Goal: Information Seeking & Learning: Learn about a topic

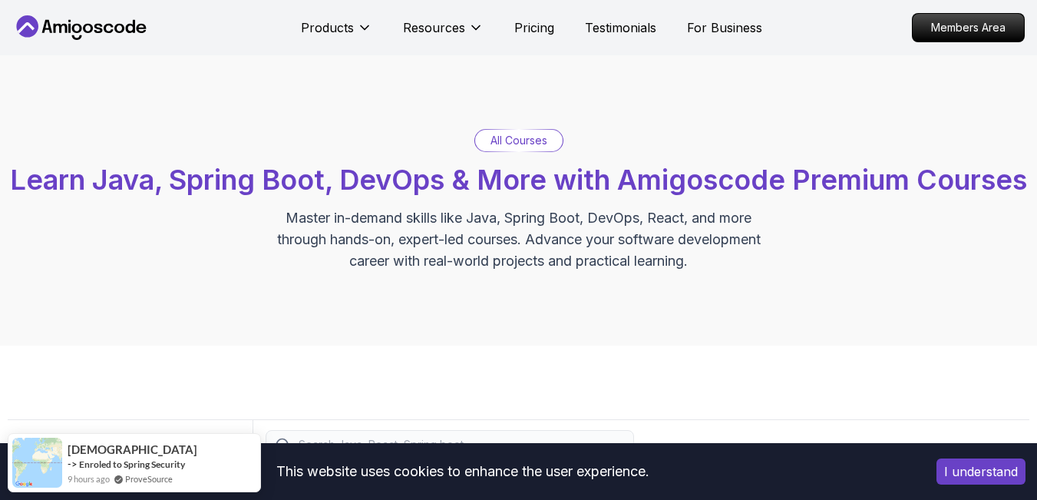
click at [514, 142] on p "All Courses" at bounding box center [519, 140] width 57 height 15
click at [530, 141] on p "All Courses" at bounding box center [519, 140] width 57 height 15
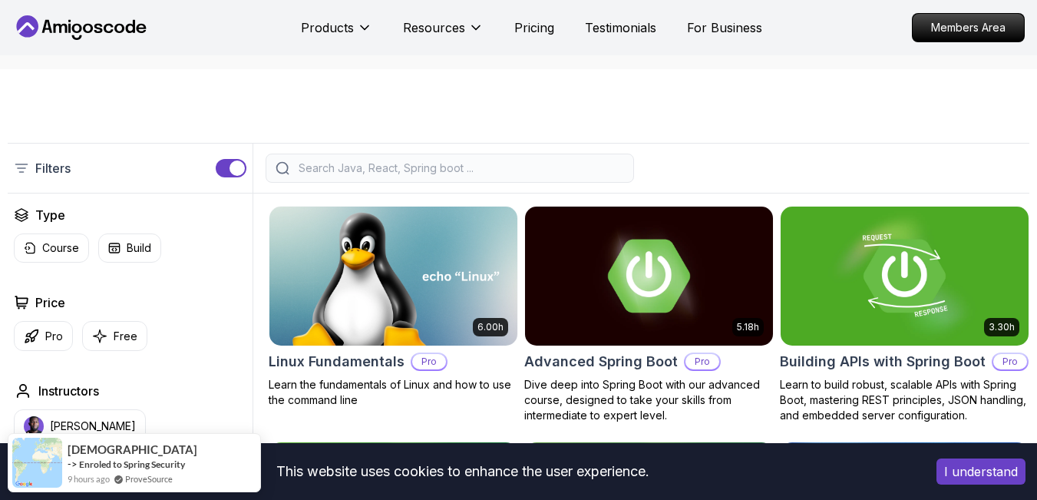
scroll to position [369, 0]
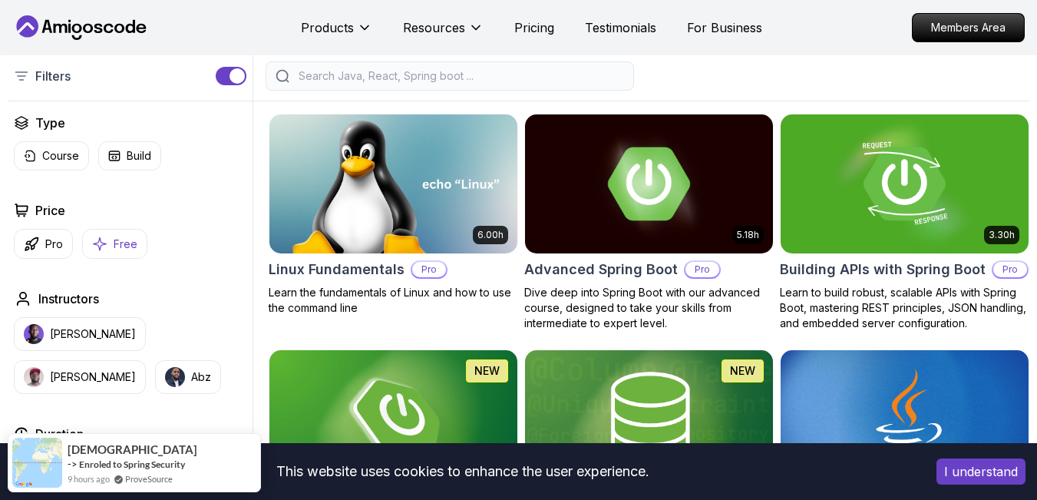
click at [114, 252] on p "Free" at bounding box center [126, 244] width 24 height 15
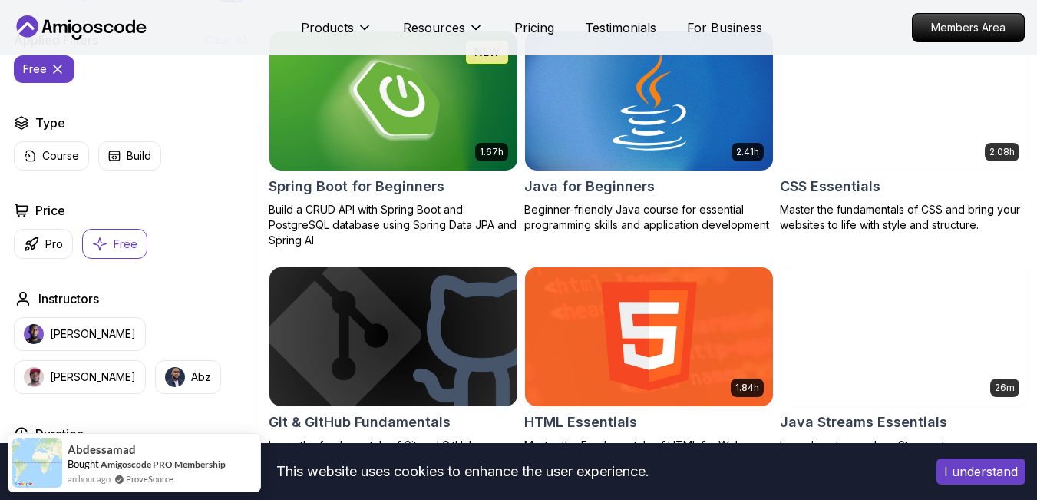
scroll to position [553, 0]
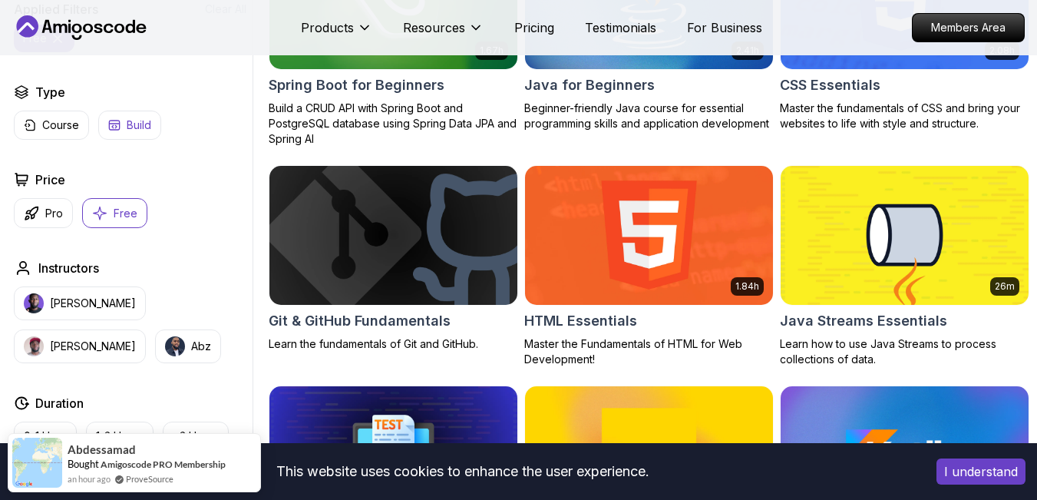
click at [130, 125] on p "Build" at bounding box center [139, 124] width 25 height 15
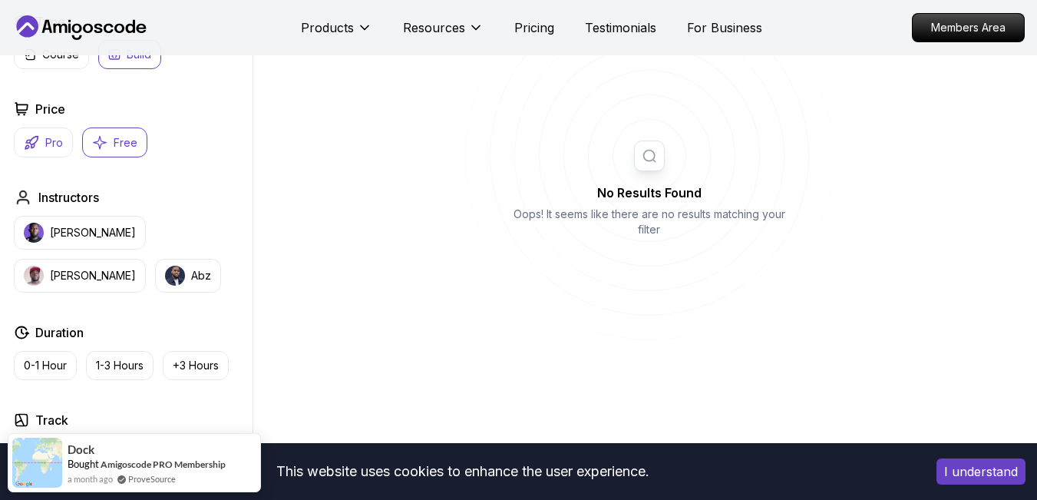
click at [45, 157] on button "Pro" at bounding box center [43, 142] width 59 height 30
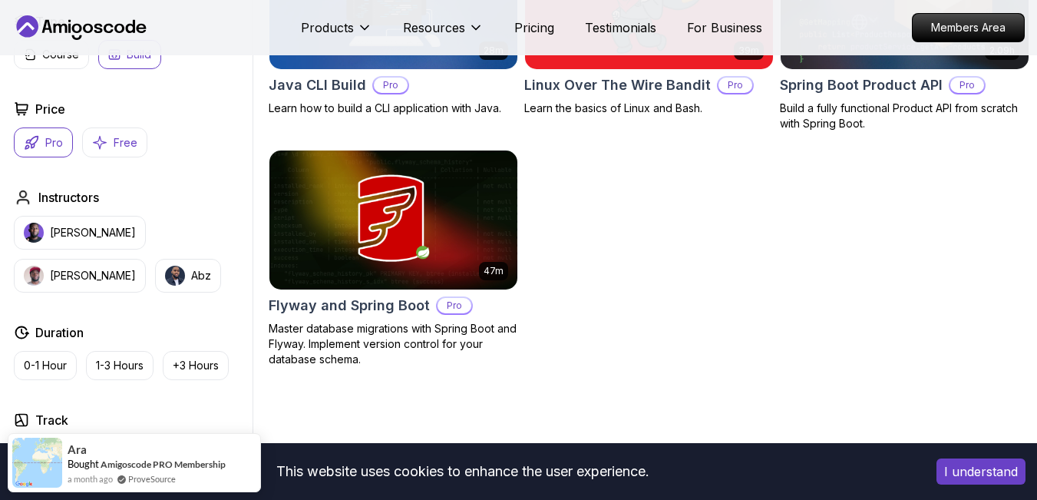
click at [119, 151] on p "Free" at bounding box center [126, 142] width 24 height 15
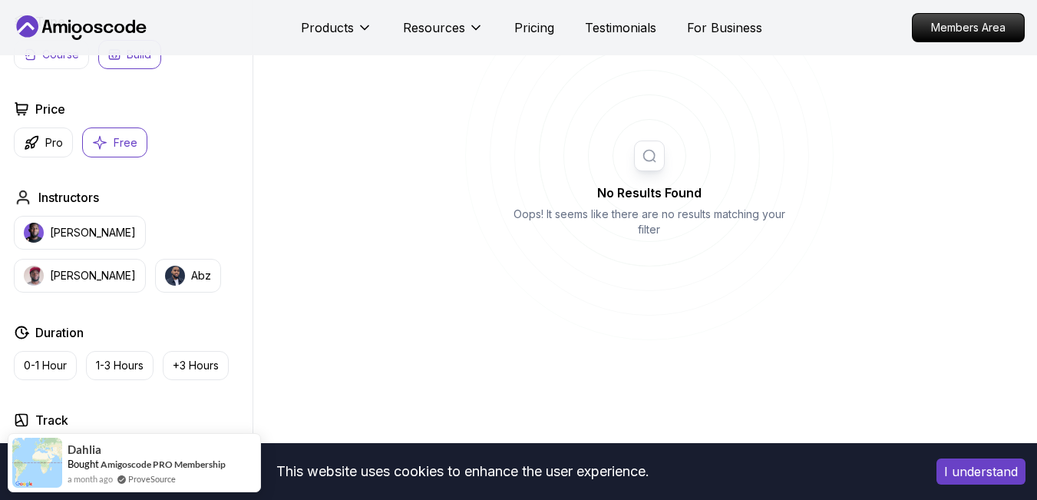
click at [72, 62] on p "Course" at bounding box center [60, 54] width 37 height 15
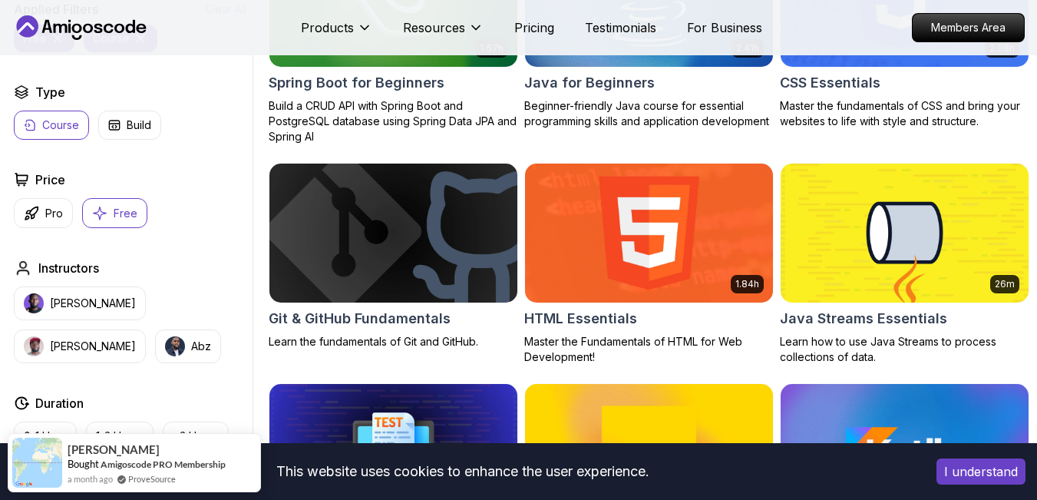
scroll to position [461, 0]
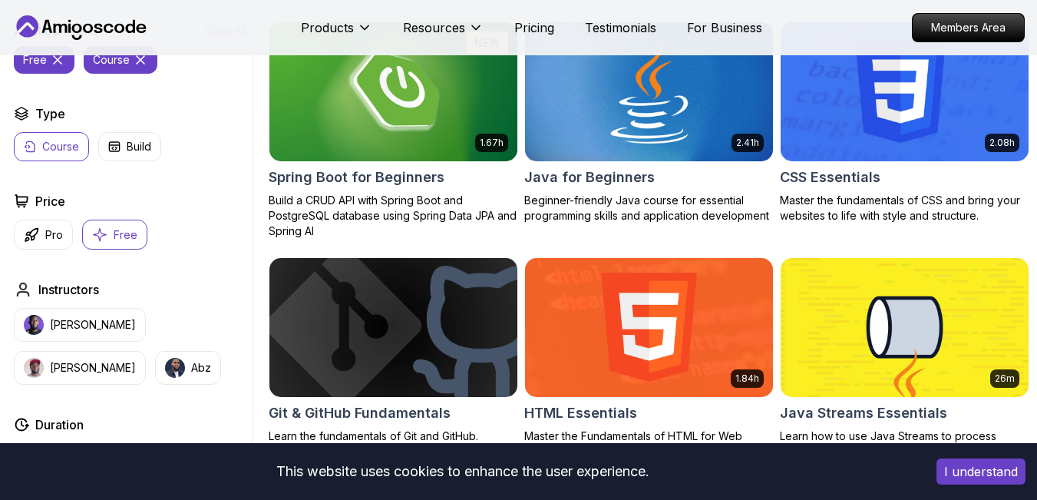
click at [617, 124] on img at bounding box center [649, 91] width 260 height 146
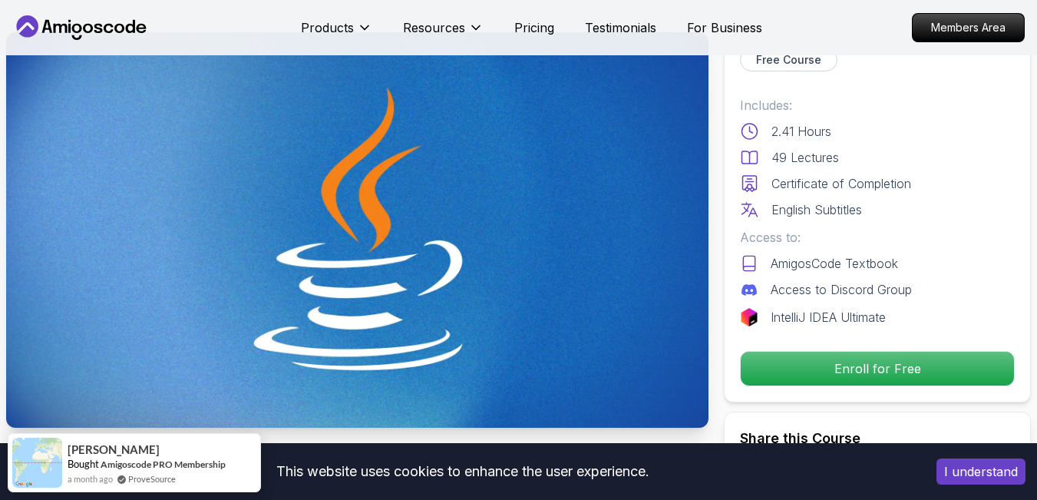
scroll to position [92, 0]
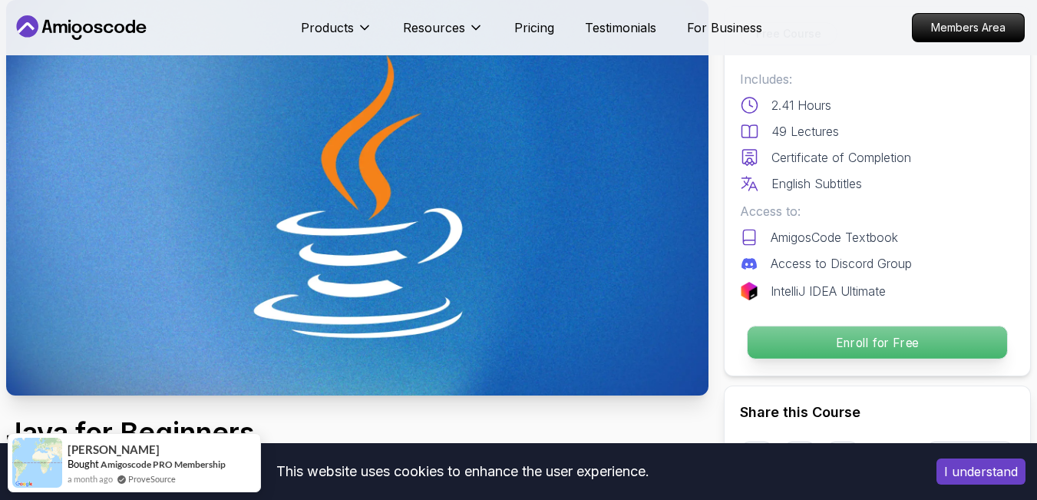
click at [839, 328] on p "Enroll for Free" at bounding box center [878, 342] width 260 height 32
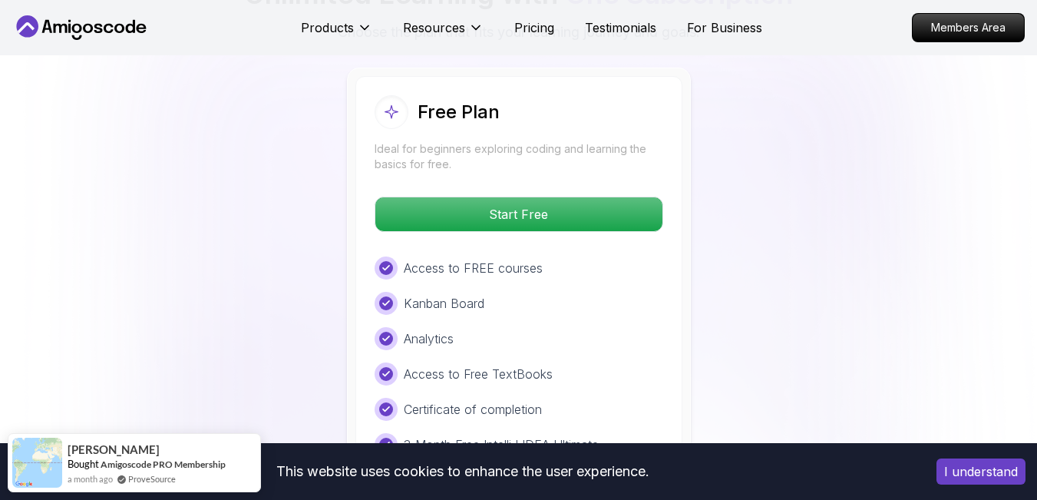
scroll to position [3164, 0]
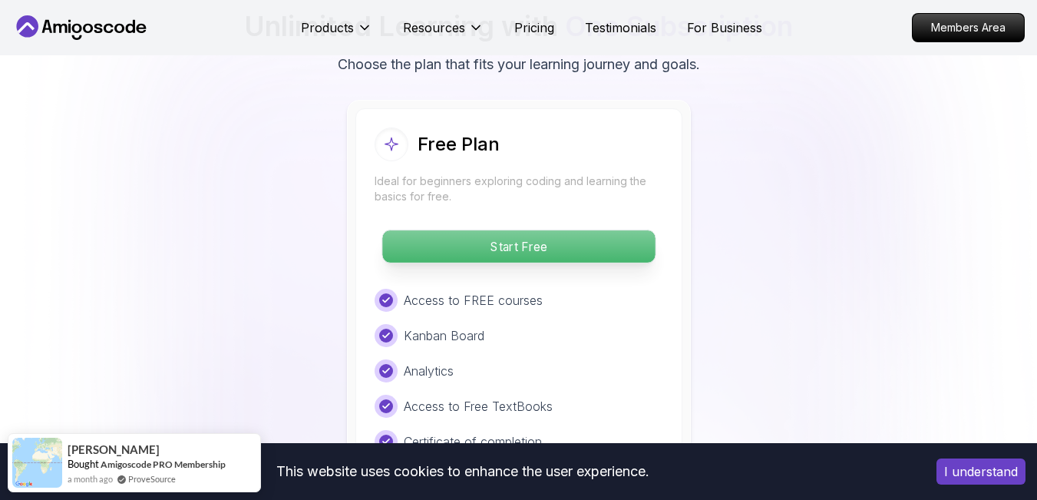
click at [538, 230] on p "Start Free" at bounding box center [518, 246] width 273 height 32
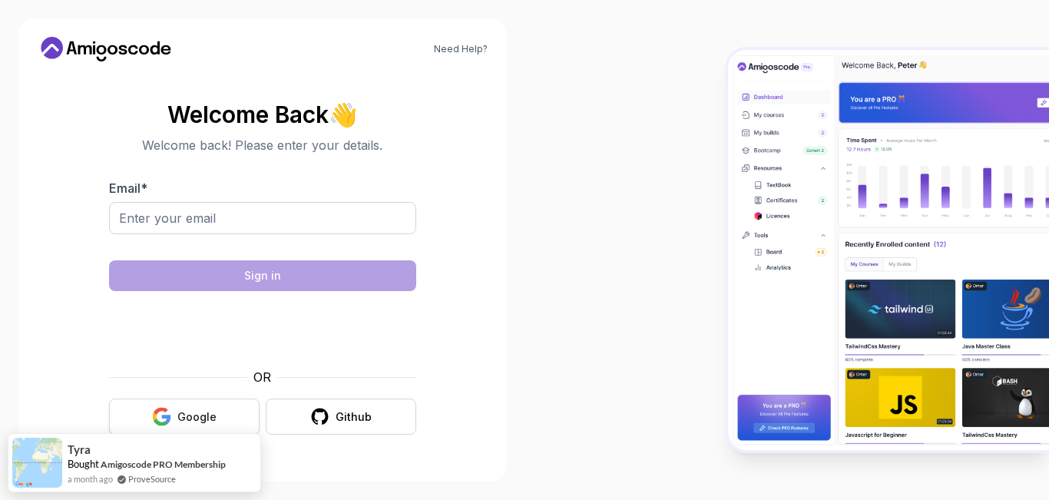
click at [236, 425] on button "Google" at bounding box center [184, 417] width 151 height 36
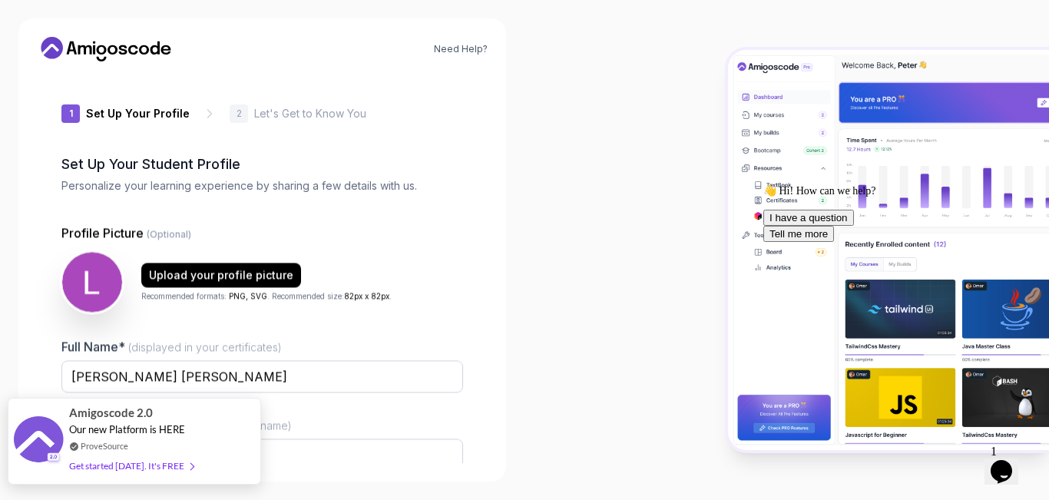
type input "gentlegecko3e107"
click at [156, 472] on div "Get started today. It's FREE" at bounding box center [131, 466] width 124 height 18
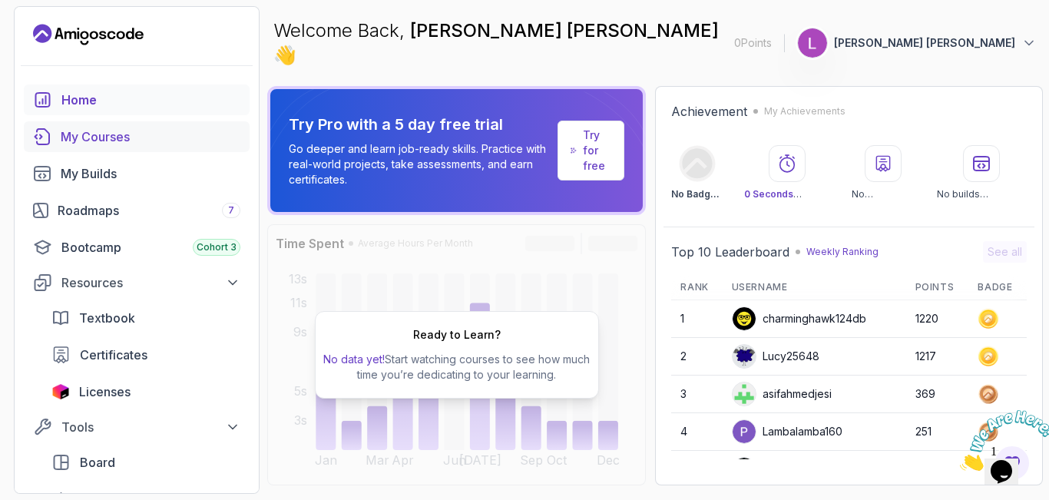
click at [117, 136] on div "My Courses" at bounding box center [151, 136] width 180 height 18
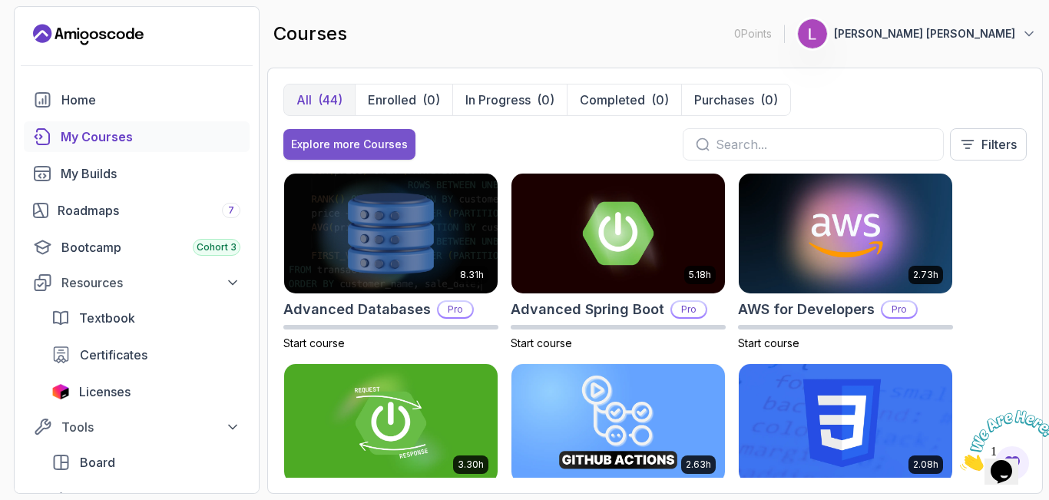
click at [379, 142] on div "Explore more Courses" at bounding box center [349, 144] width 117 height 15
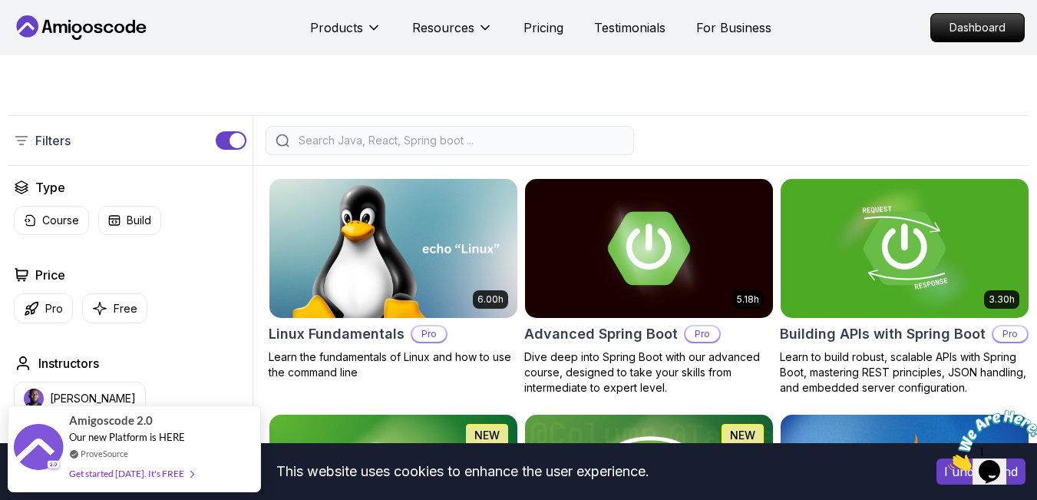
scroll to position [369, 0]
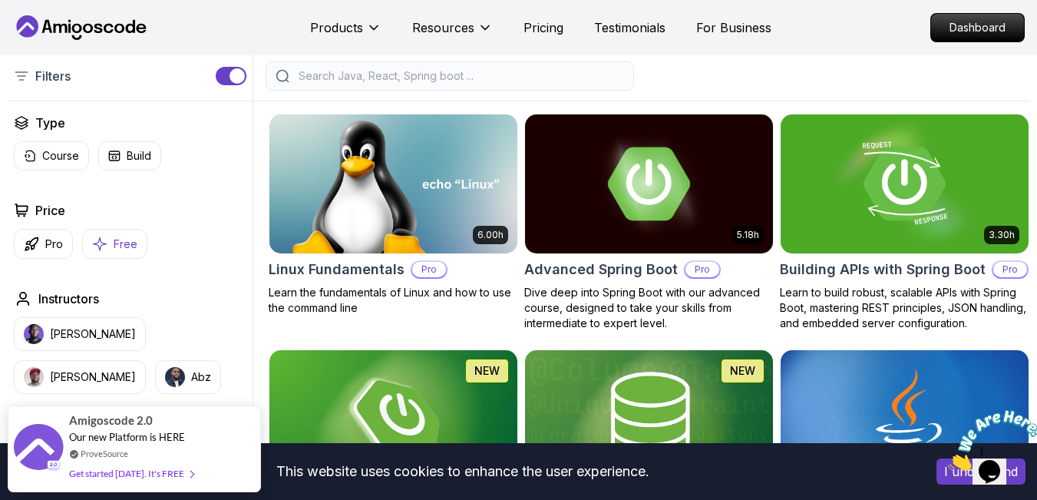
click at [123, 259] on button "Free" at bounding box center [114, 244] width 65 height 30
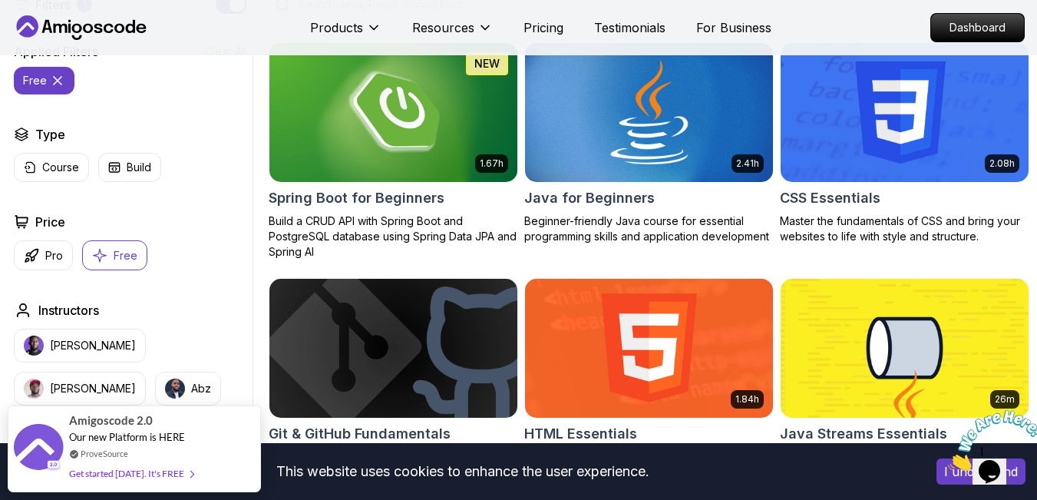
scroll to position [461, 0]
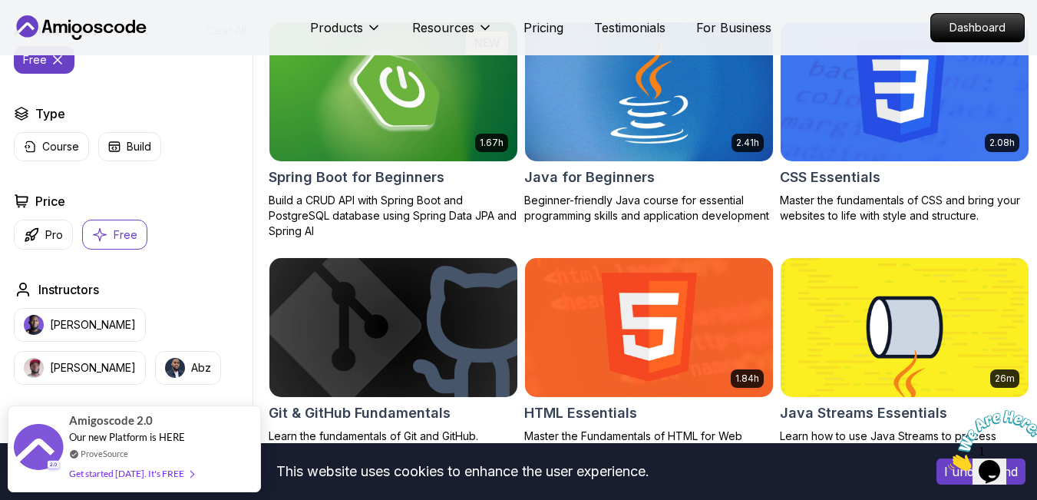
click at [641, 137] on img at bounding box center [649, 91] width 260 height 146
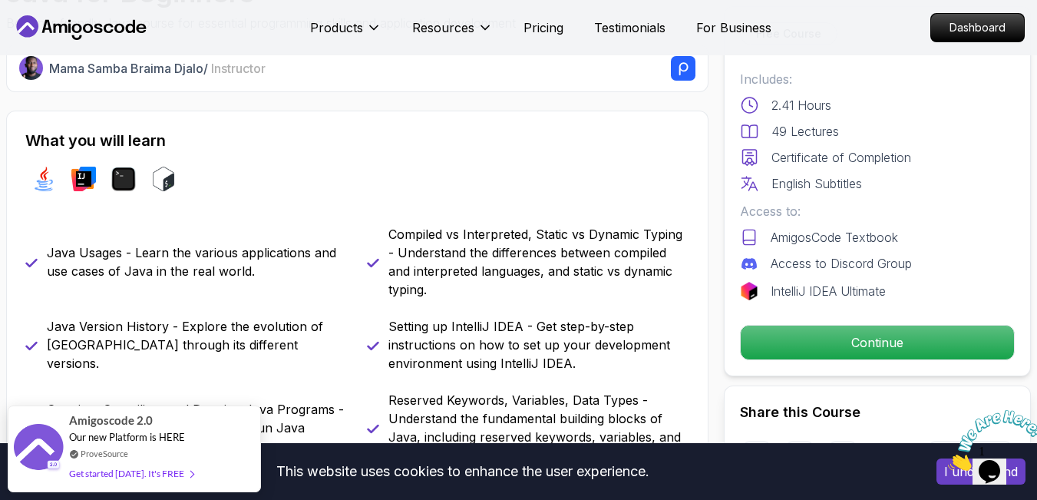
scroll to position [553, 0]
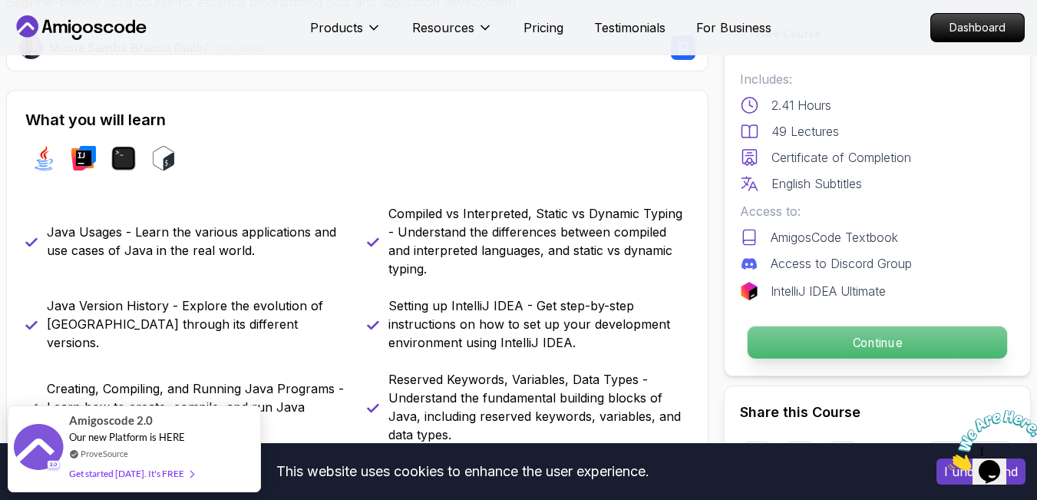
click at [813, 333] on p "Continue" at bounding box center [878, 342] width 260 height 32
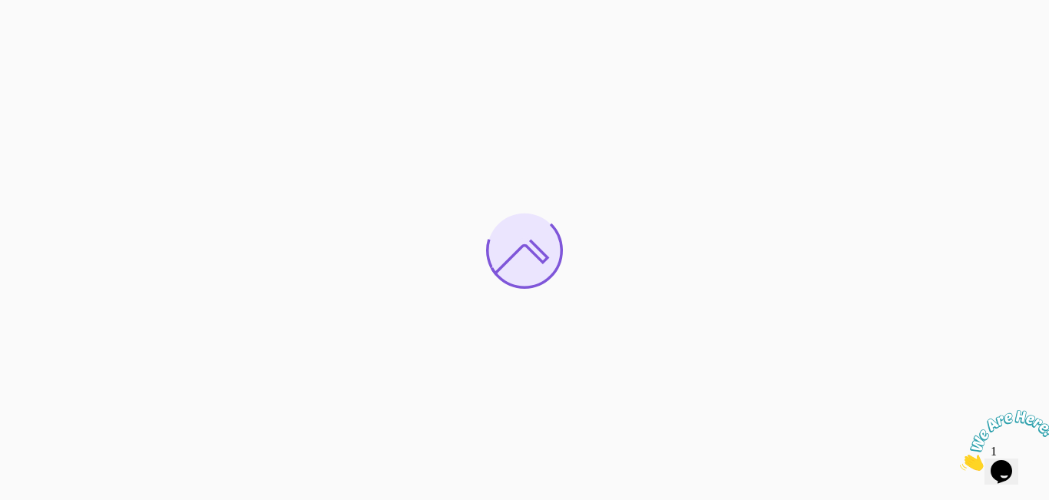
click at [1017, 460] on img at bounding box center [1007, 440] width 95 height 61
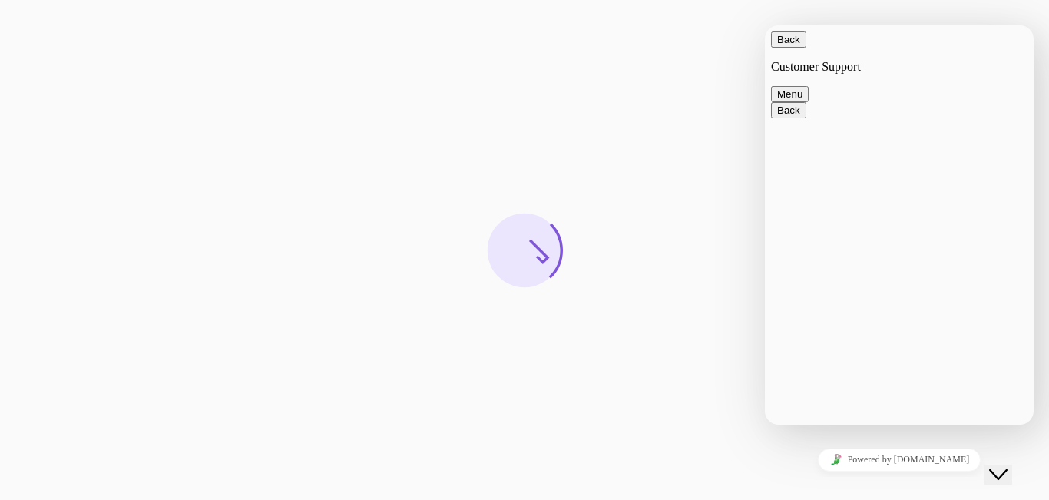
click at [786, 48] on button "Back" at bounding box center [788, 39] width 35 height 16
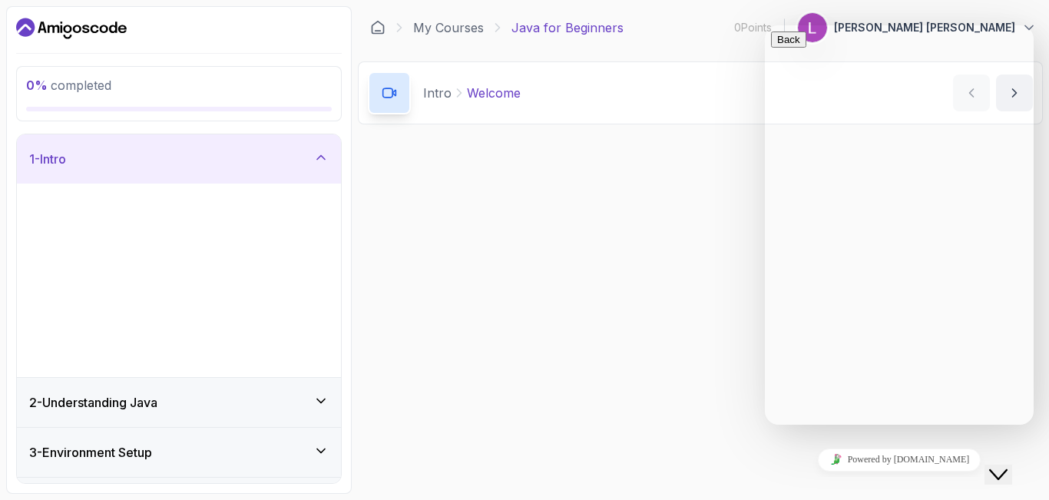
click at [1007, 469] on icon "$i18n('chat', 'chat_widget')" at bounding box center [998, 474] width 18 height 11
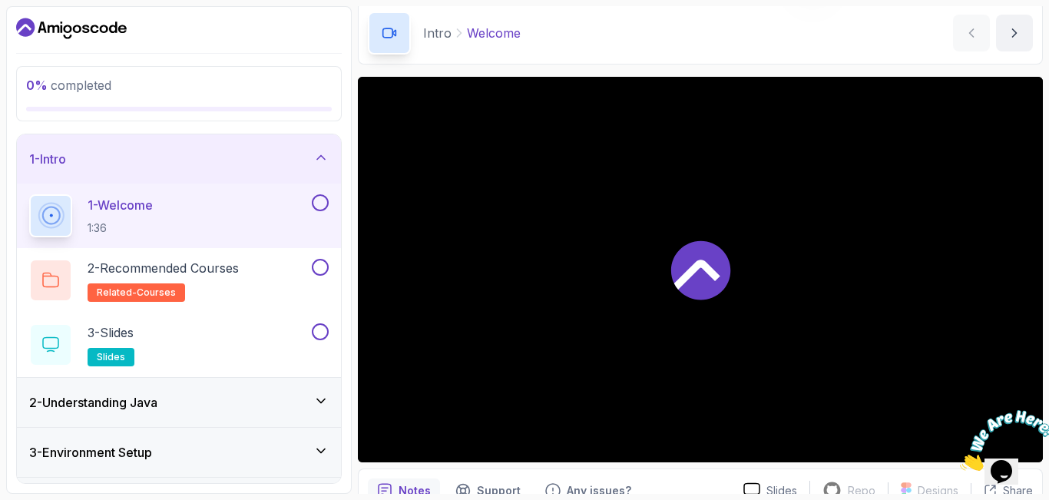
scroll to position [92, 0]
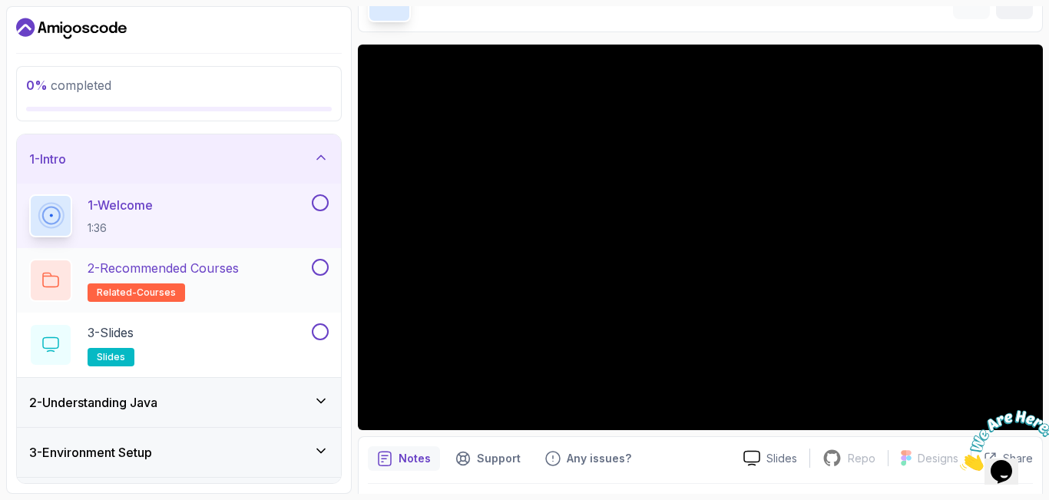
click at [239, 276] on p "2 - Recommended Courses" at bounding box center [163, 268] width 151 height 18
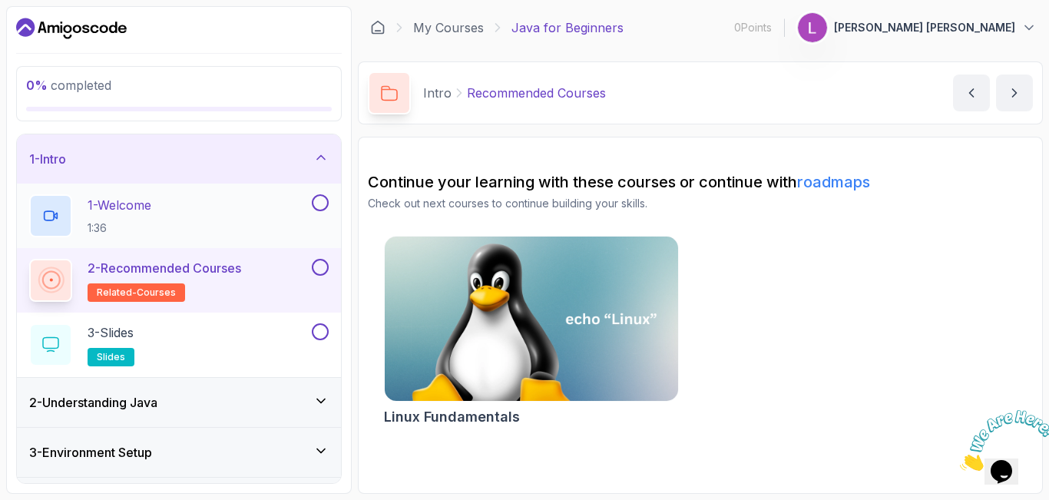
click at [149, 209] on p "1 - Welcome" at bounding box center [120, 205] width 64 height 18
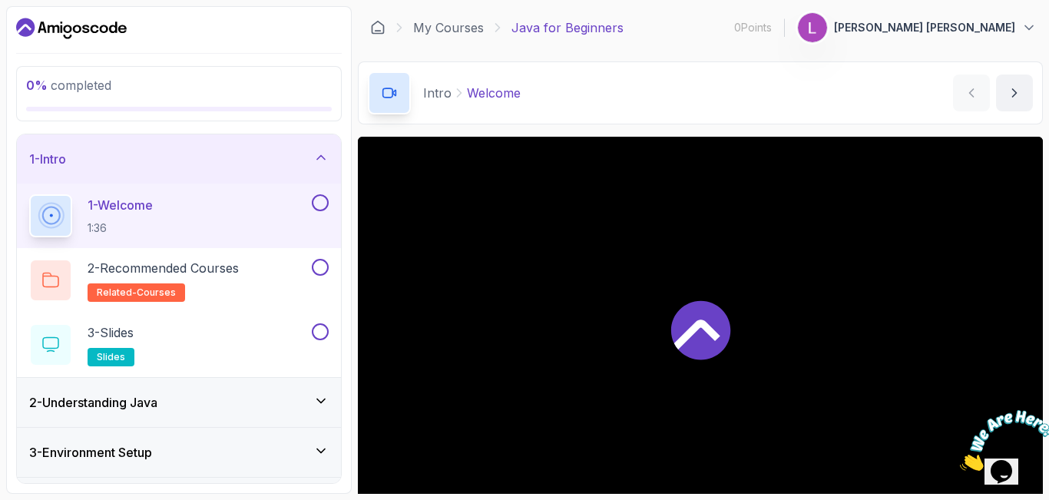
click at [792, 346] on div at bounding box center [700, 329] width 685 height 385
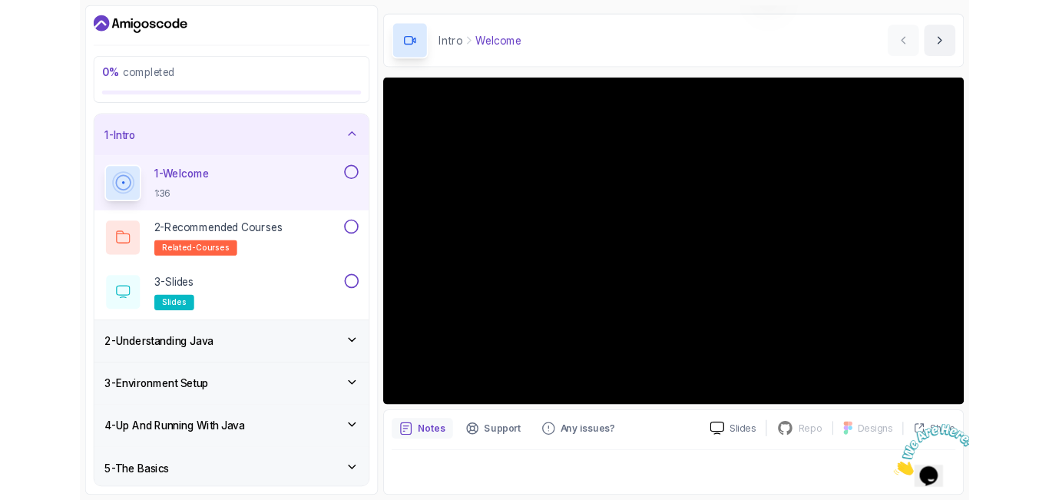
scroll to position [135, 0]
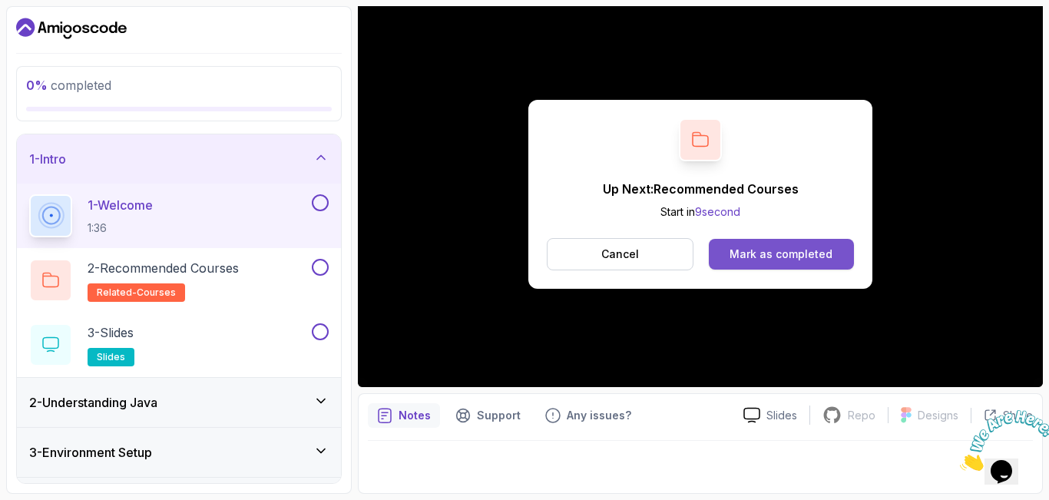
click at [782, 255] on div "Mark as completed" at bounding box center [780, 253] width 103 height 15
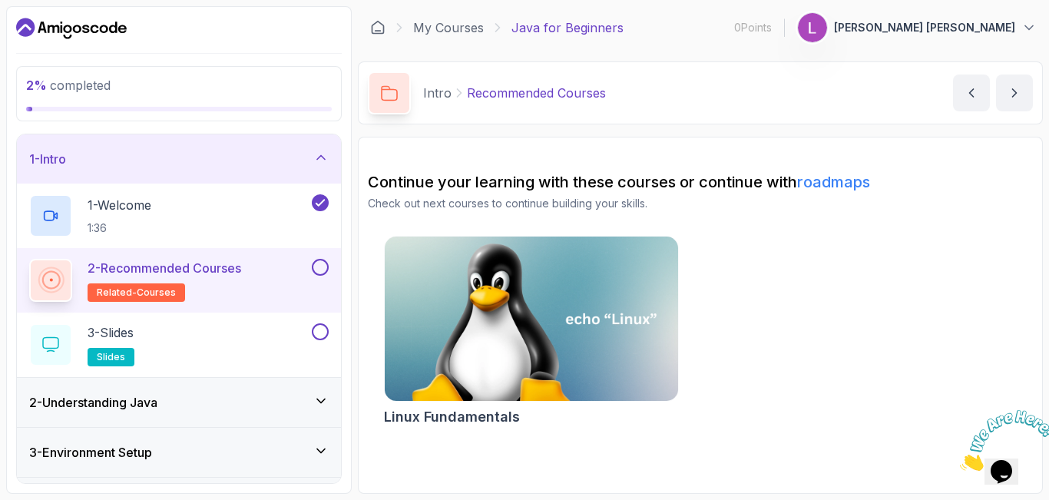
click at [894, 323] on div "Linux Fundamentals" at bounding box center [700, 334] width 665 height 197
click at [323, 269] on button at bounding box center [320, 267] width 17 height 17
click at [960, 460] on icon "Close" at bounding box center [960, 466] width 0 height 13
click at [1014, 88] on icon "next content" at bounding box center [1014, 92] width 15 height 15
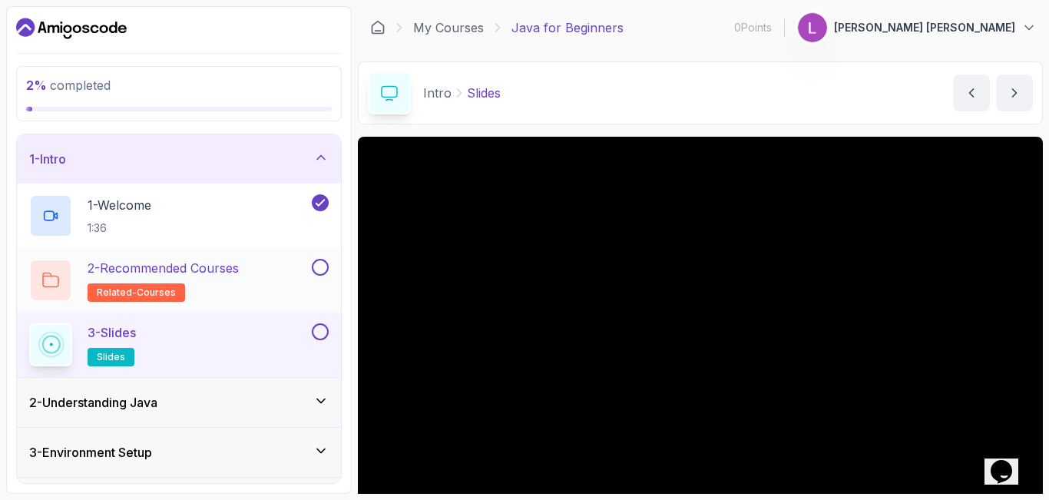
click at [303, 263] on div "2 - Recommended Courses related-courses" at bounding box center [169, 280] width 280 height 43
click at [220, 267] on p "2 - Recommended Courses" at bounding box center [163, 268] width 151 height 18
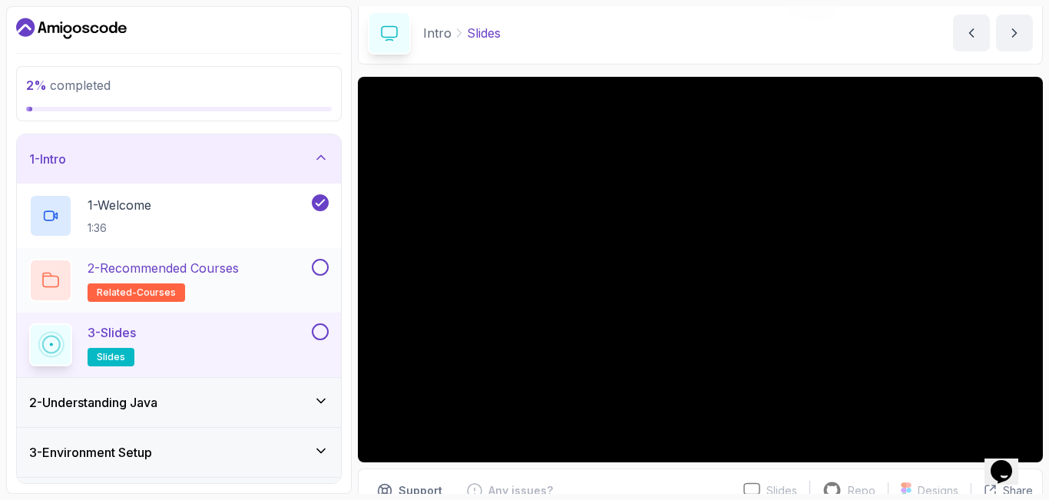
scroll to position [135, 0]
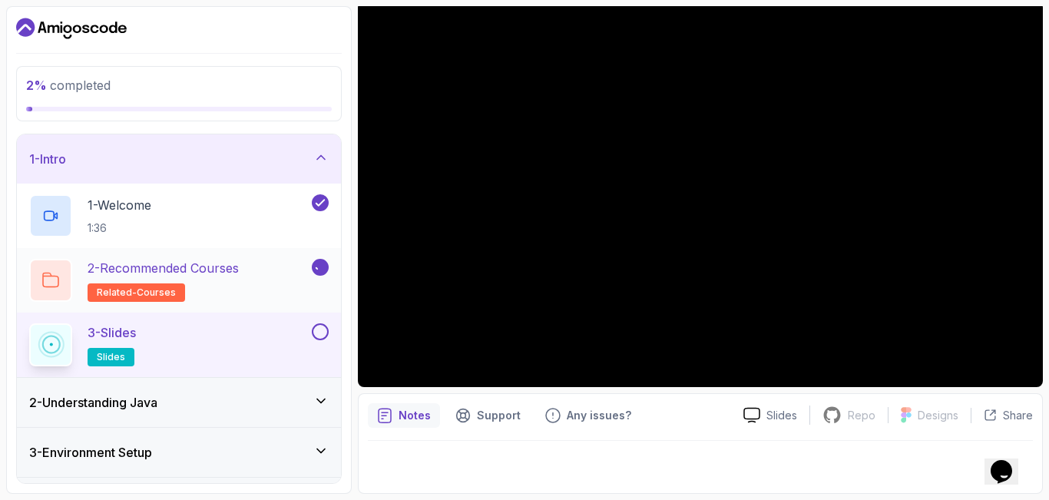
click at [215, 272] on p "2 - Recommended Courses" at bounding box center [163, 268] width 151 height 18
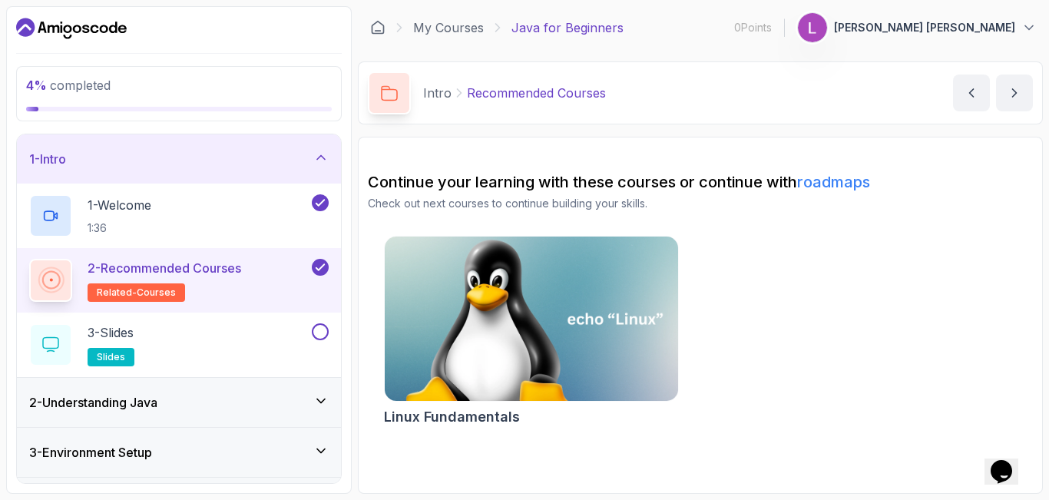
click at [567, 338] on img at bounding box center [531, 319] width 308 height 173
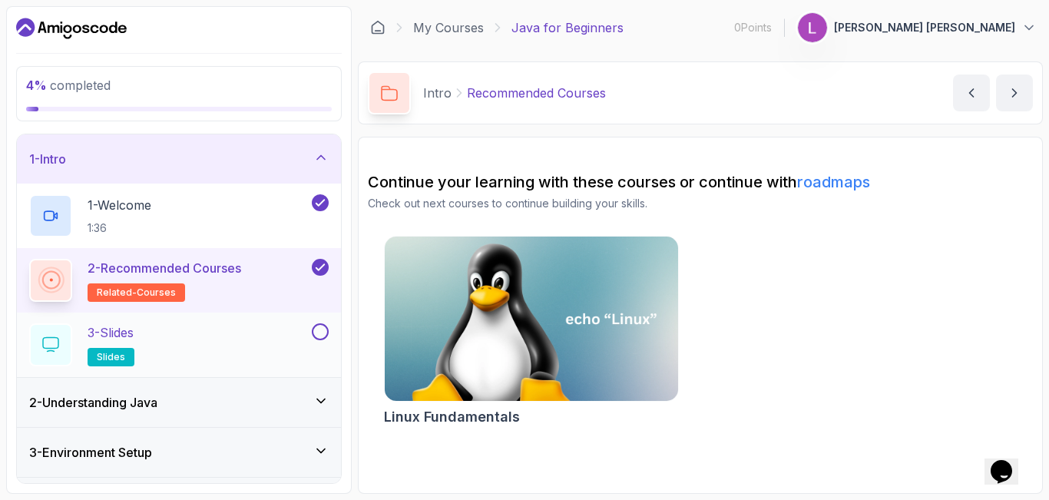
click at [198, 355] on div "3 - Slides slides" at bounding box center [169, 344] width 280 height 43
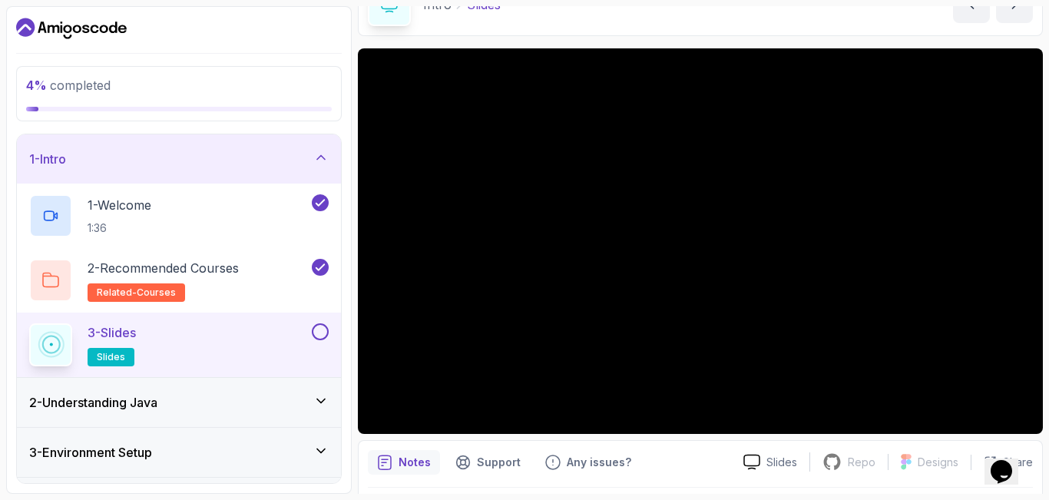
scroll to position [43, 0]
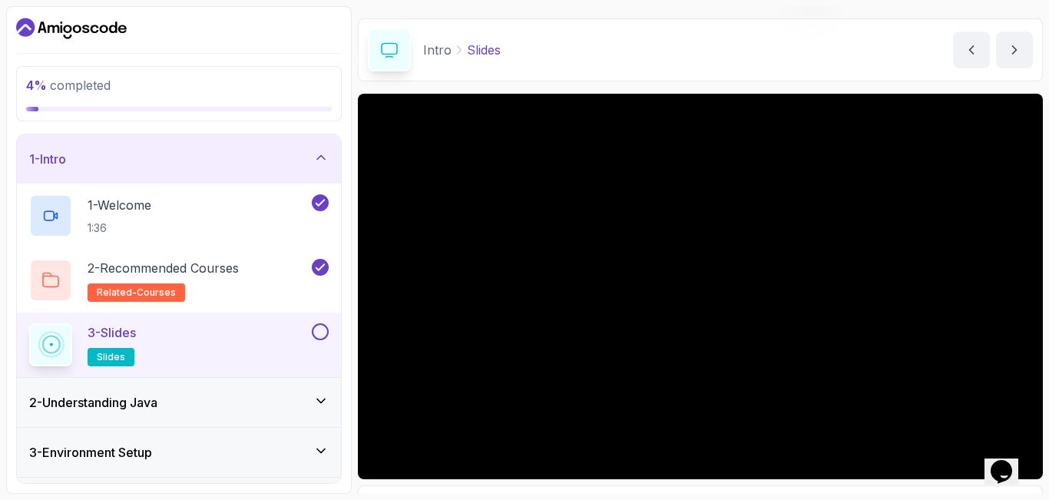
click at [1048, 445] on section "4 % completed 1 - Intro 1 - Welcome 1:36 2 - Recommended Courses related-course…" at bounding box center [524, 250] width 1049 height 500
click at [1013, 36] on button "next content" at bounding box center [1014, 49] width 37 height 37
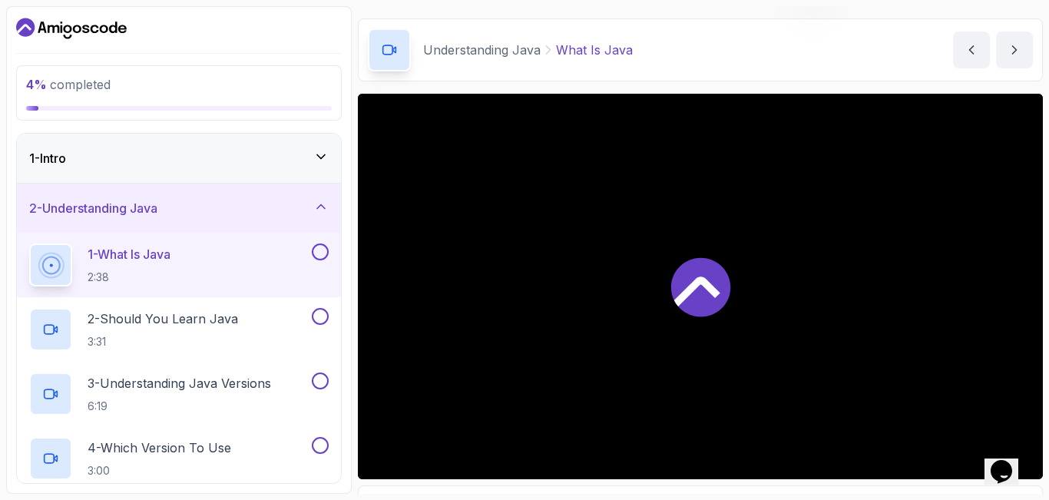
click at [280, 151] on div "1 - Intro" at bounding box center [178, 158] width 299 height 18
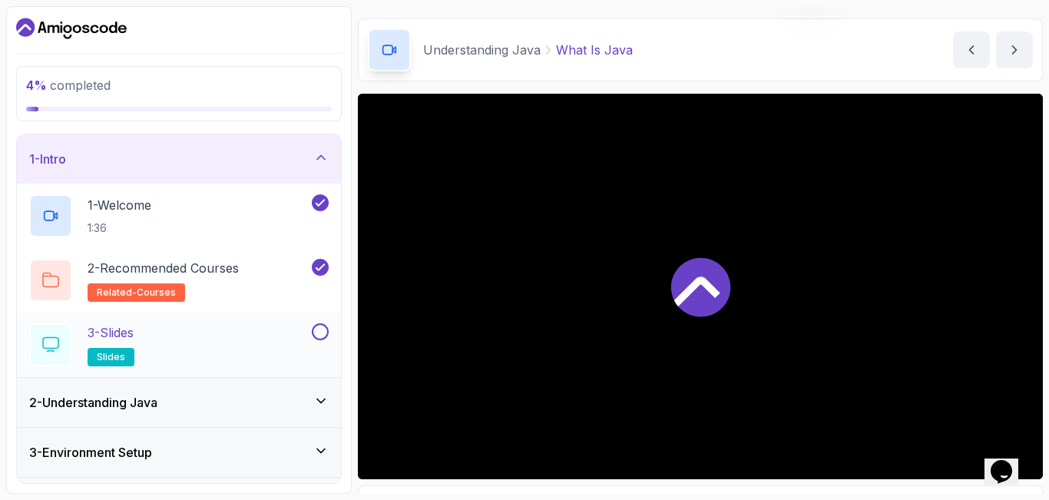
click at [324, 327] on button at bounding box center [320, 331] width 17 height 17
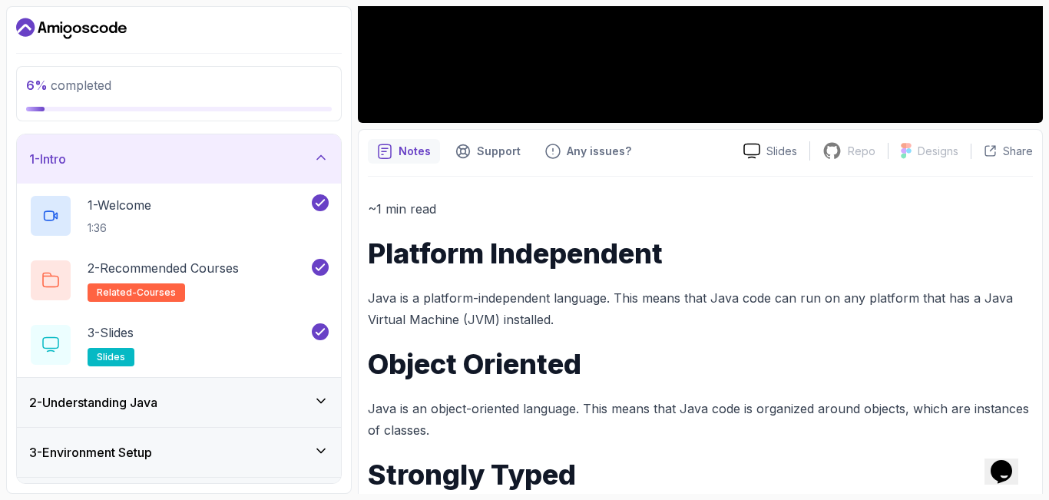
scroll to position [488, 0]
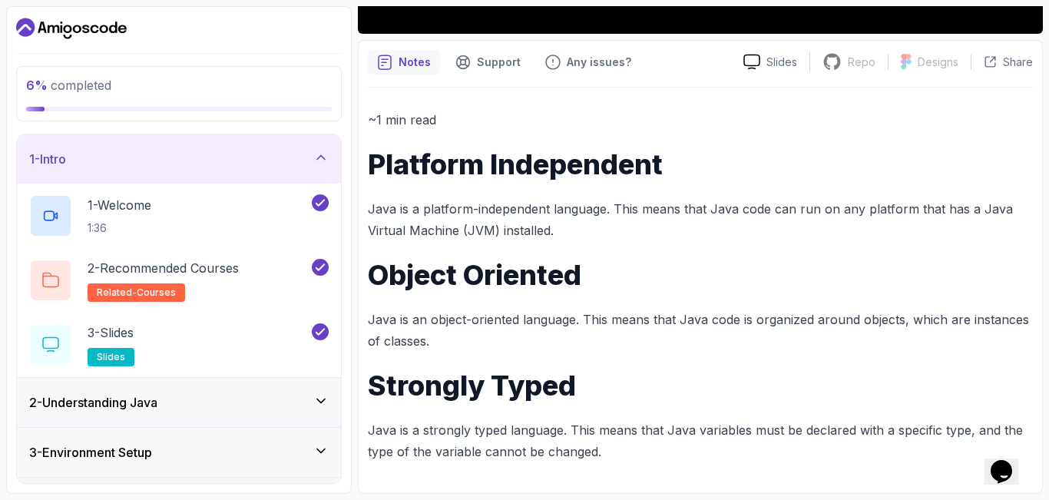
click at [258, 412] on div "2 - Understanding Java" at bounding box center [179, 402] width 324 height 49
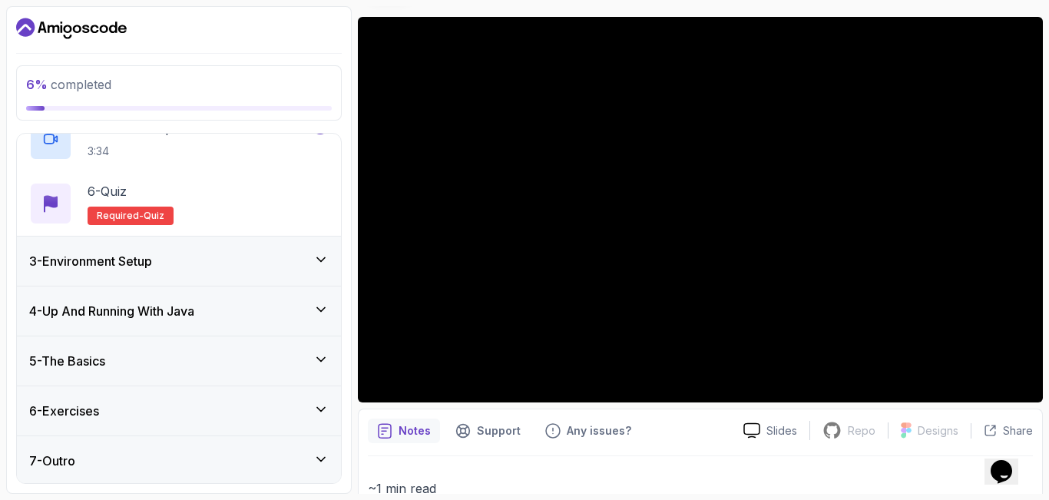
scroll to position [386, 0]
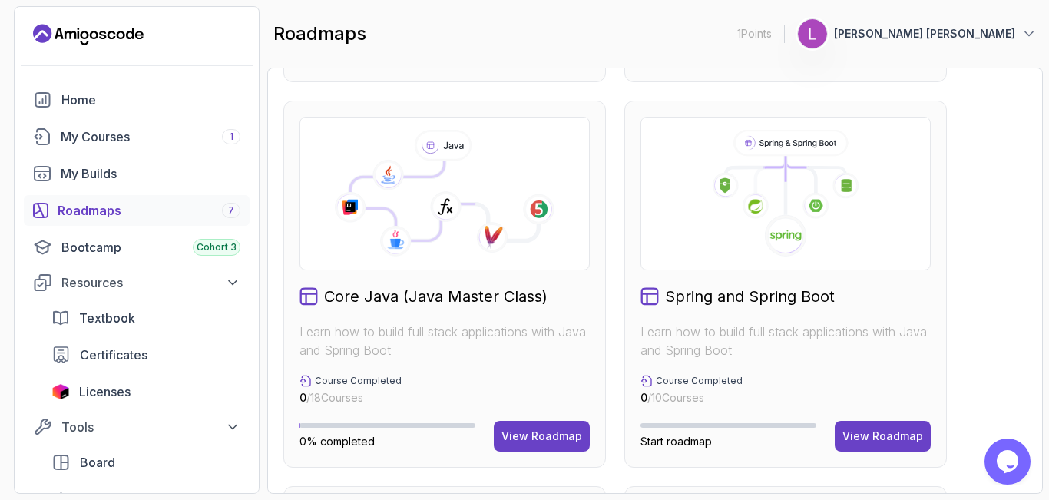
scroll to position [92, 0]
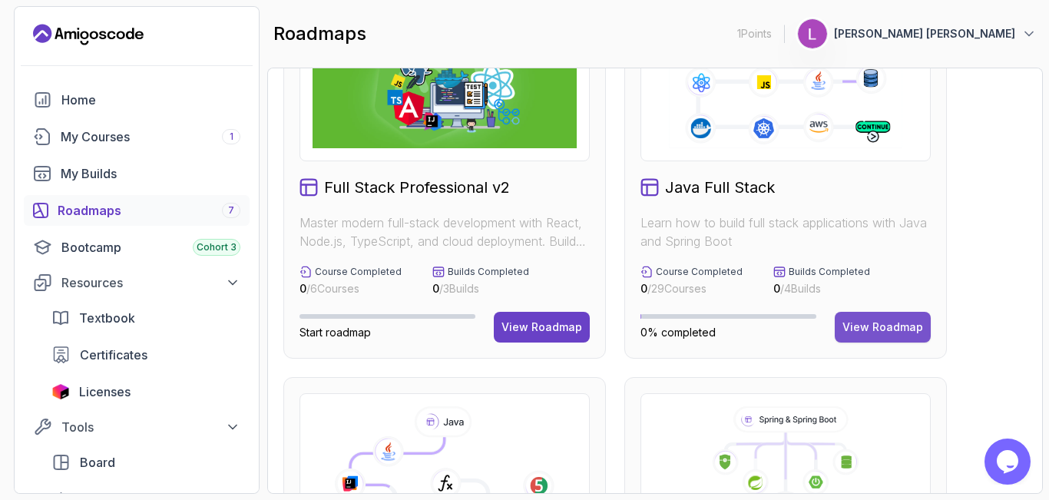
click at [863, 326] on div "View Roadmap" at bounding box center [882, 326] width 81 height 15
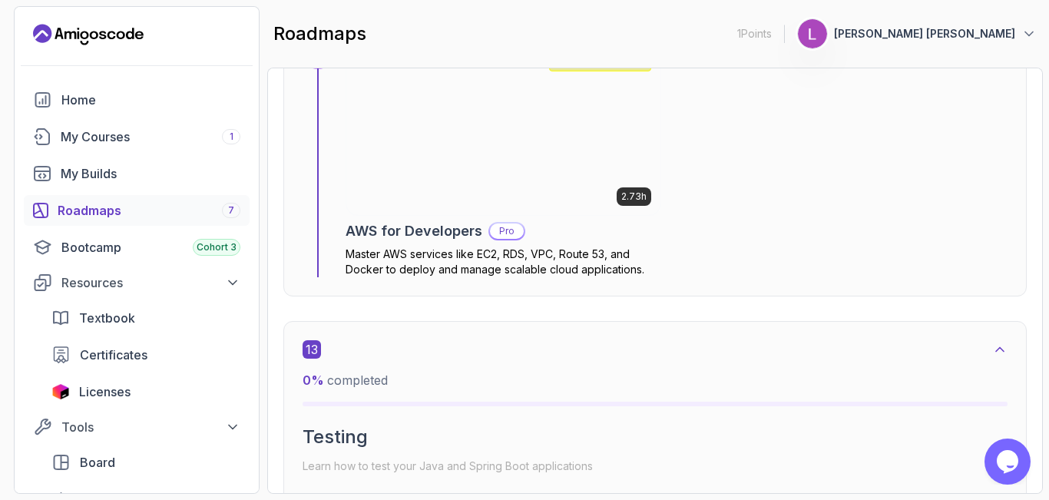
scroll to position [8861, 0]
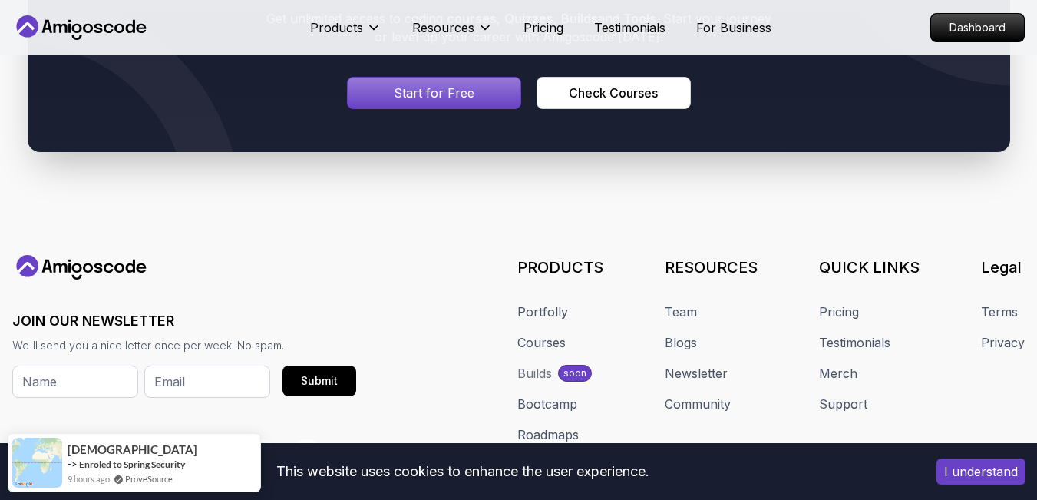
scroll to position [737, 0]
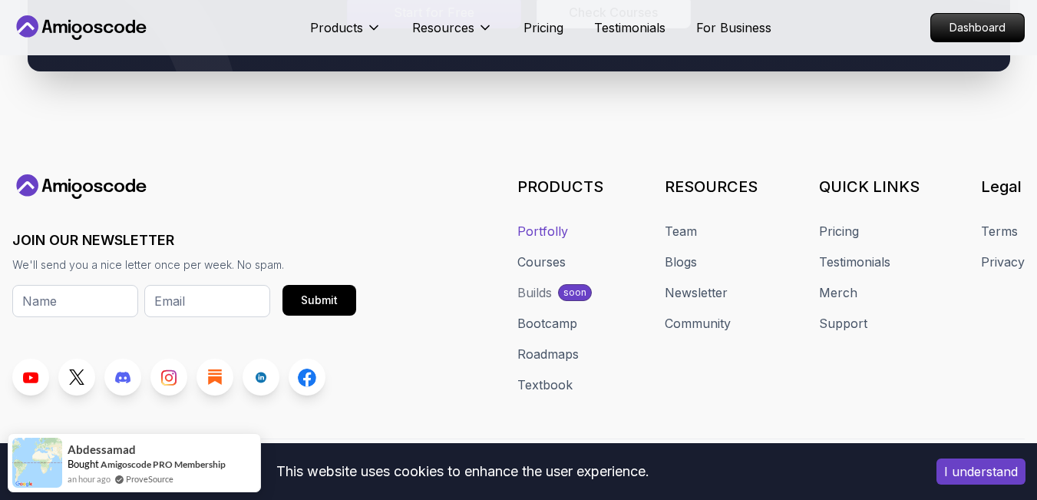
click at [544, 235] on link "Portfolly" at bounding box center [543, 231] width 51 height 18
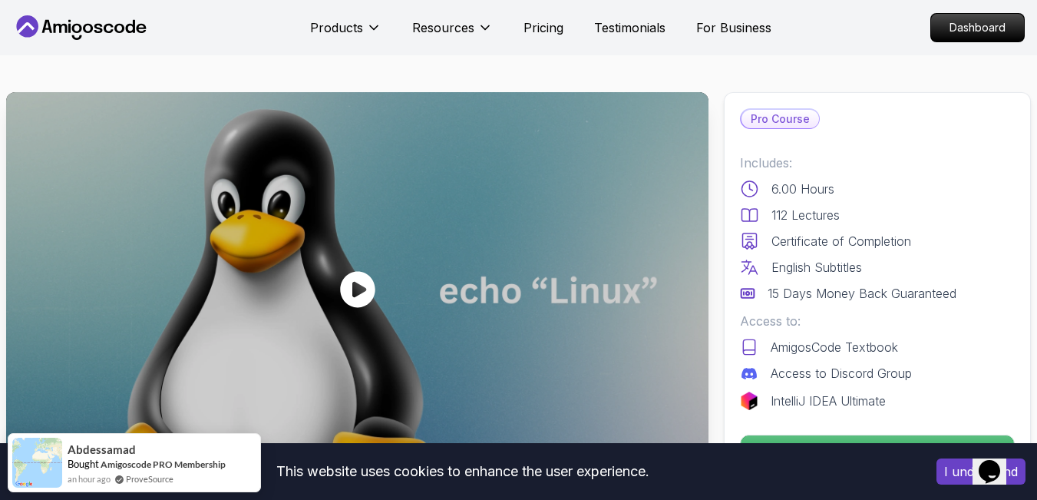
scroll to position [0, 0]
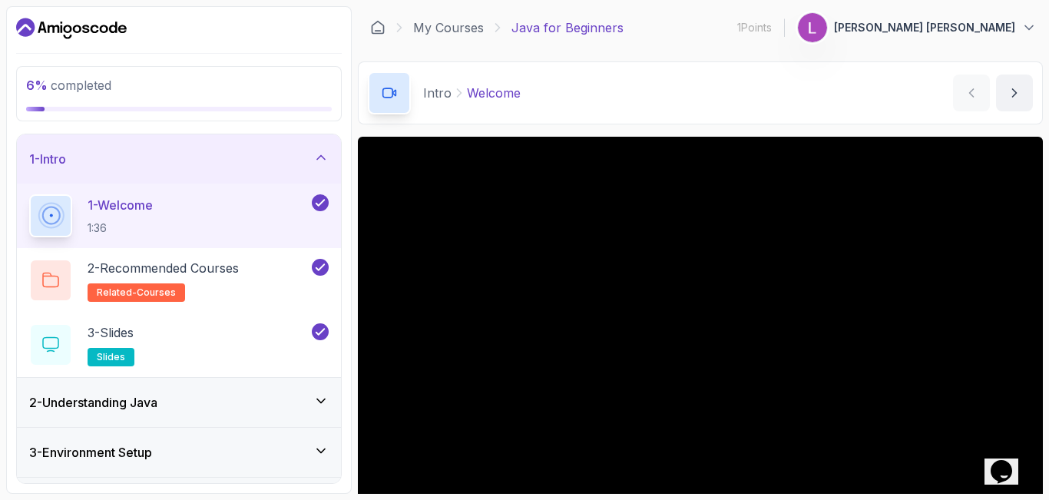
click at [61, 156] on h3 "1 - Intro" at bounding box center [47, 159] width 37 height 18
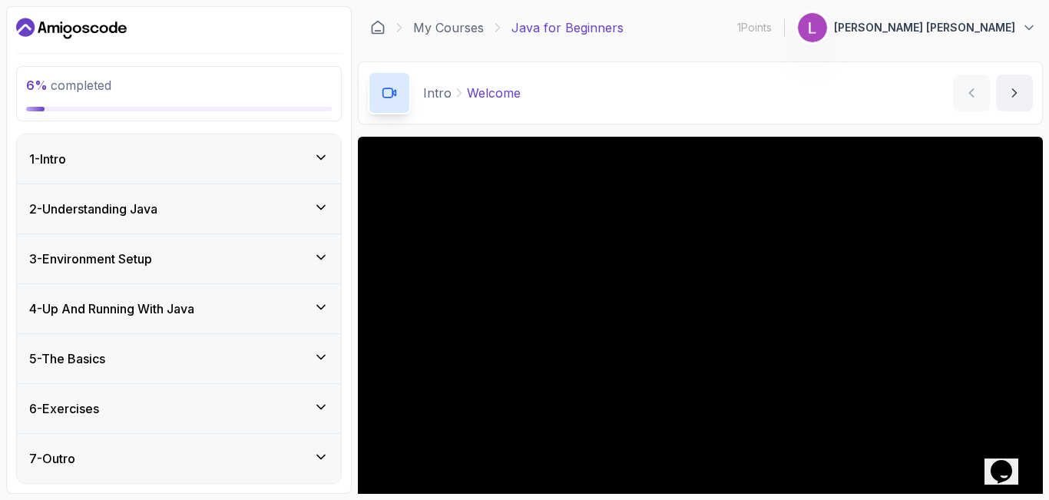
click at [116, 199] on div "2 - Understanding Java" at bounding box center [179, 208] width 324 height 49
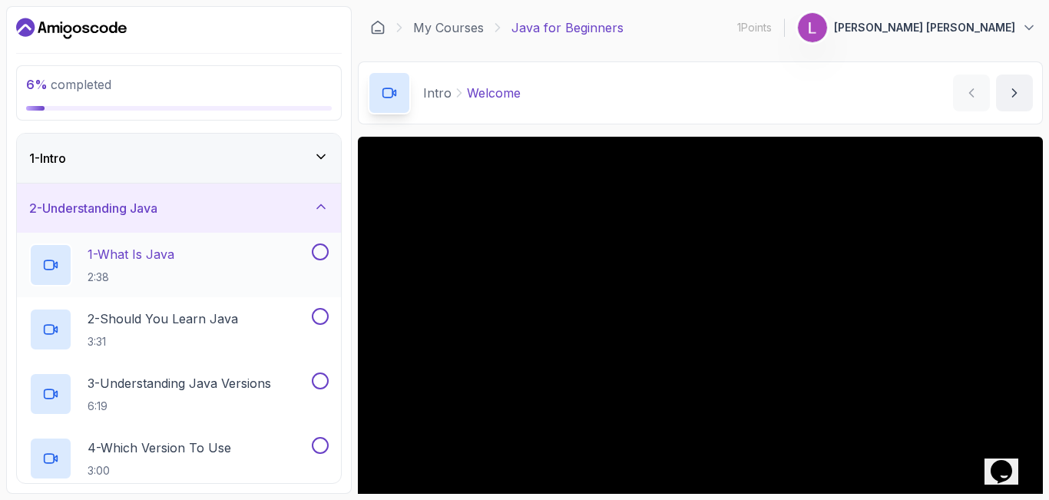
click at [200, 262] on div "1 - What Is Java 2:38" at bounding box center [169, 264] width 280 height 43
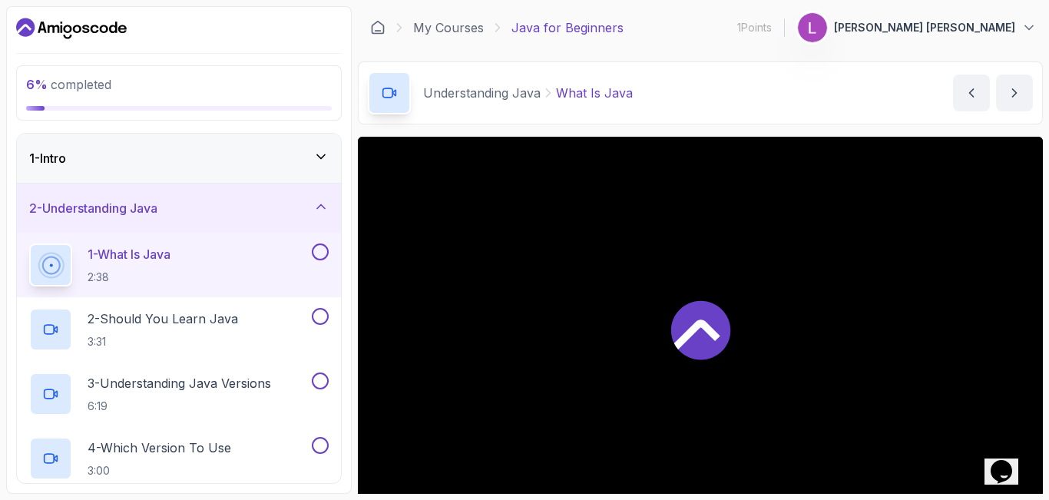
click at [706, 358] on icon at bounding box center [700, 330] width 59 height 59
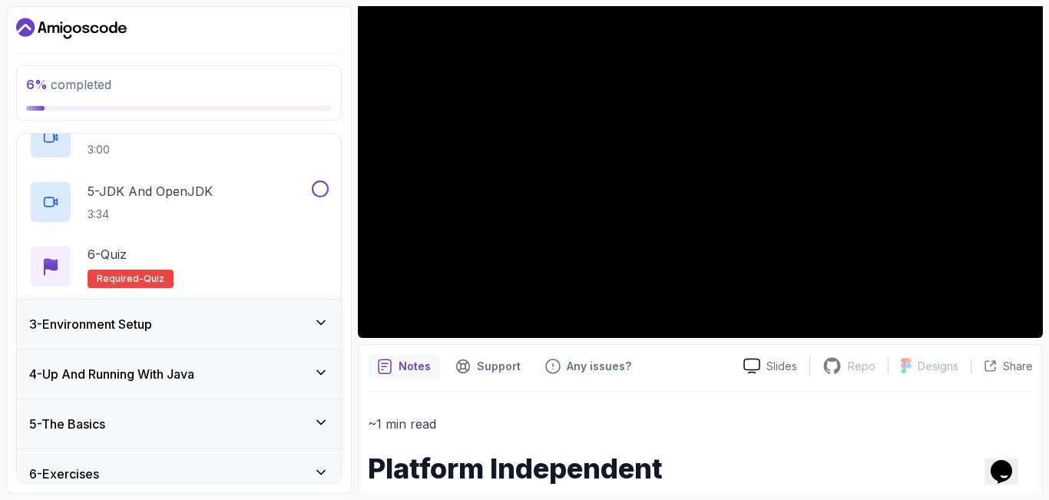
scroll to position [386, 0]
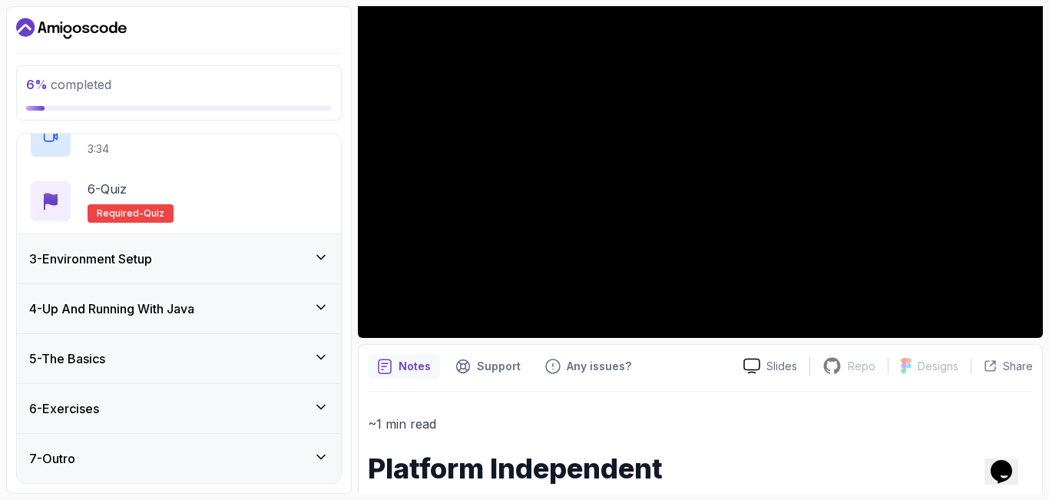
click at [281, 262] on div "3 - Environment Setup" at bounding box center [178, 259] width 299 height 18
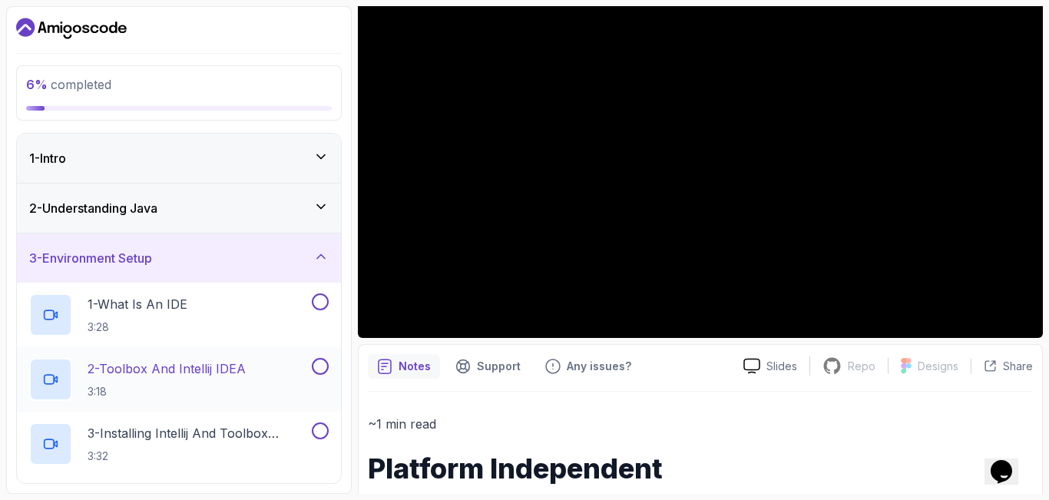
scroll to position [92, 0]
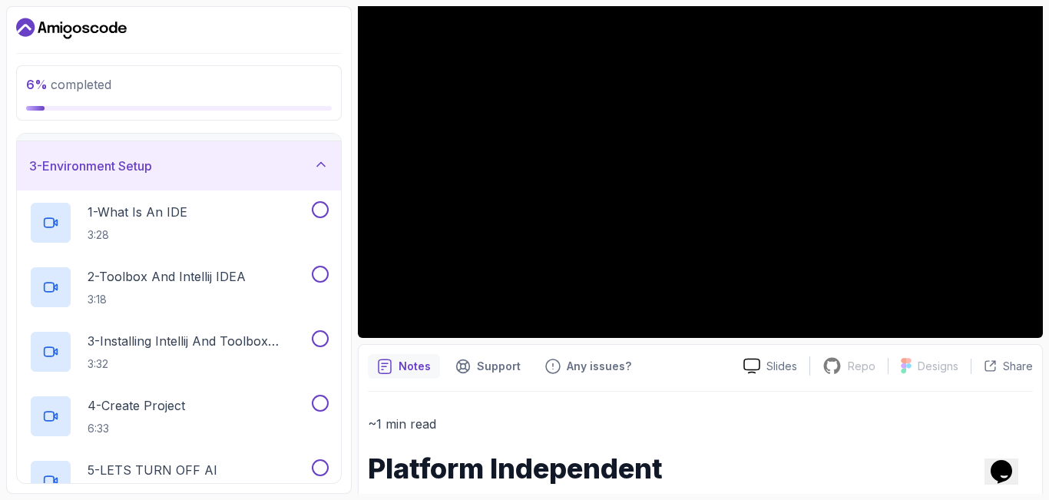
click at [247, 164] on div "3 - Environment Setup" at bounding box center [178, 166] width 299 height 18
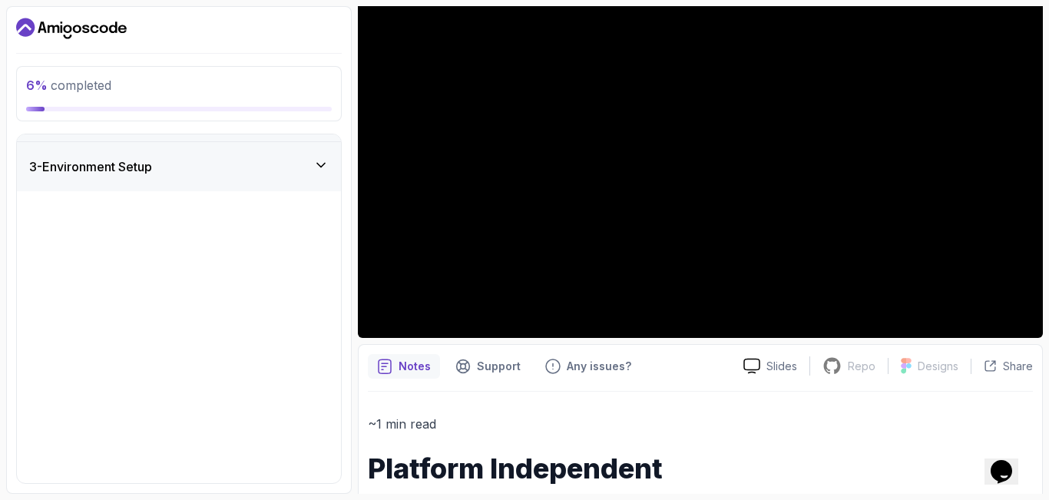
scroll to position [0, 0]
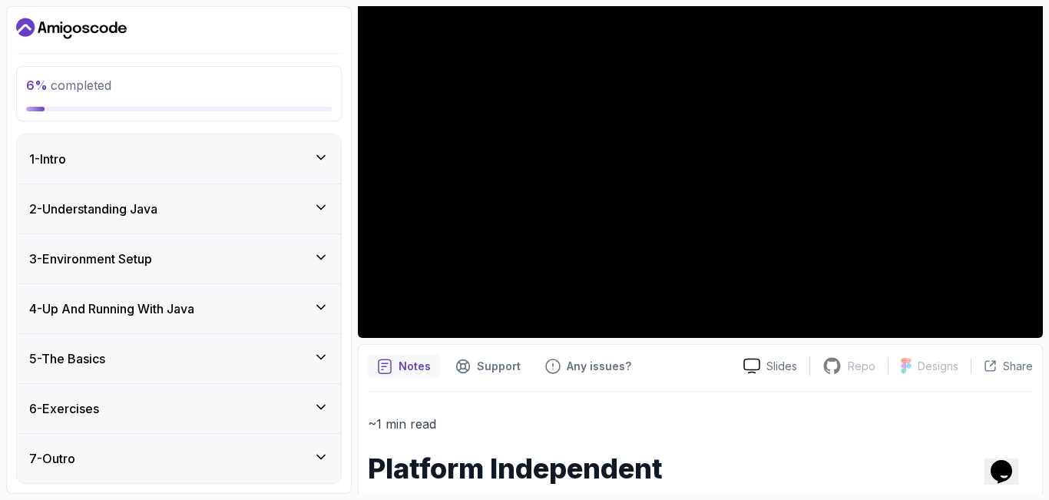
click at [296, 307] on div "4 - Up And Running With Java" at bounding box center [178, 308] width 299 height 18
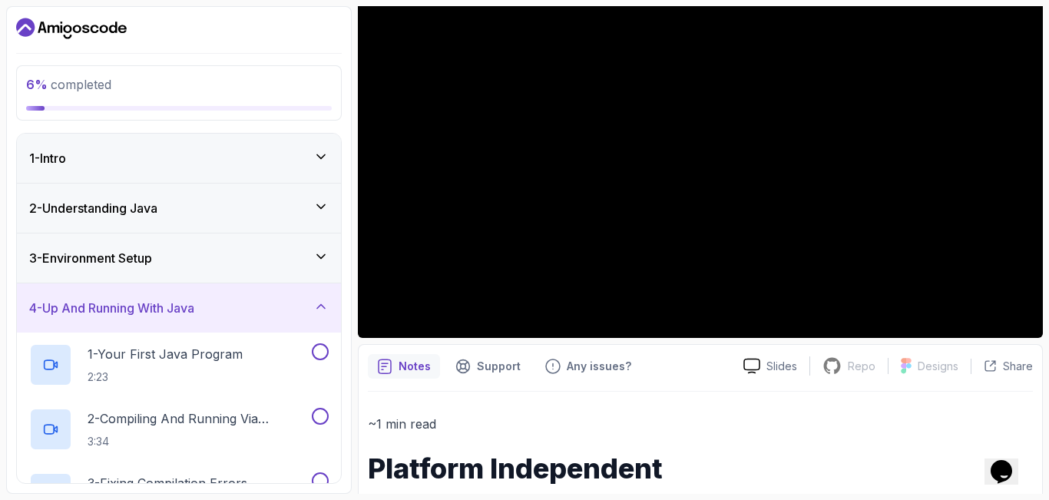
click at [296, 307] on div "4 - Up And Running With Java" at bounding box center [178, 308] width 299 height 18
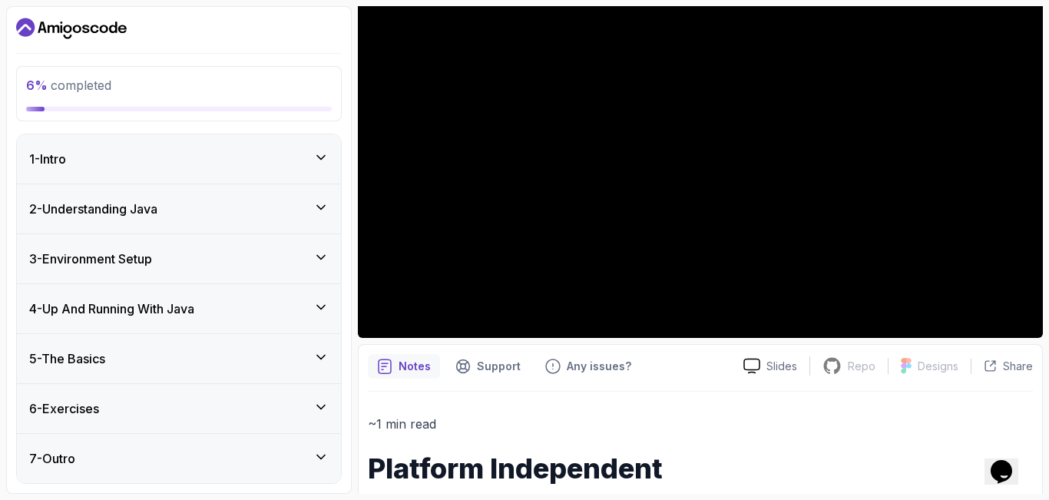
click at [280, 363] on div "5 - The Basics" at bounding box center [178, 358] width 299 height 18
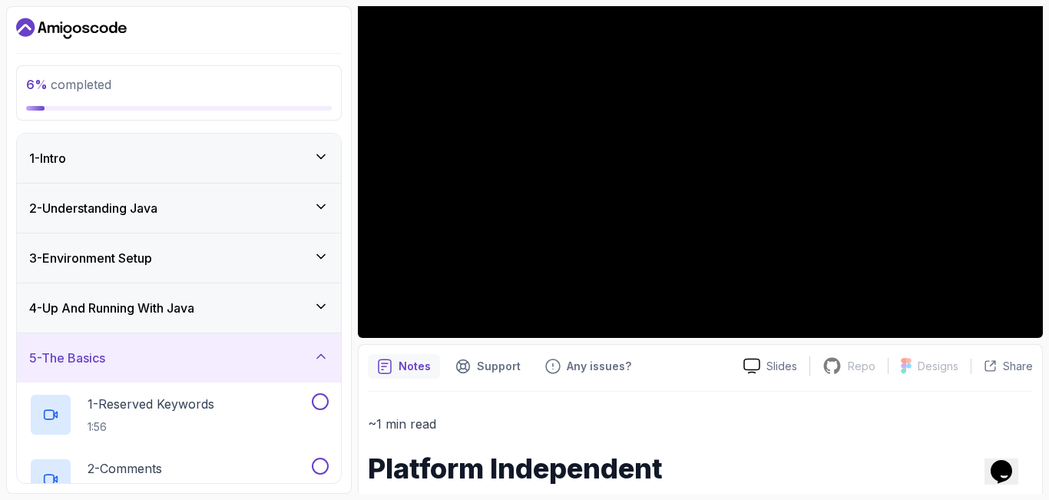
click at [278, 356] on div "5 - The Basics" at bounding box center [178, 358] width 299 height 18
